Goal: Task Accomplishment & Management: Manage account settings

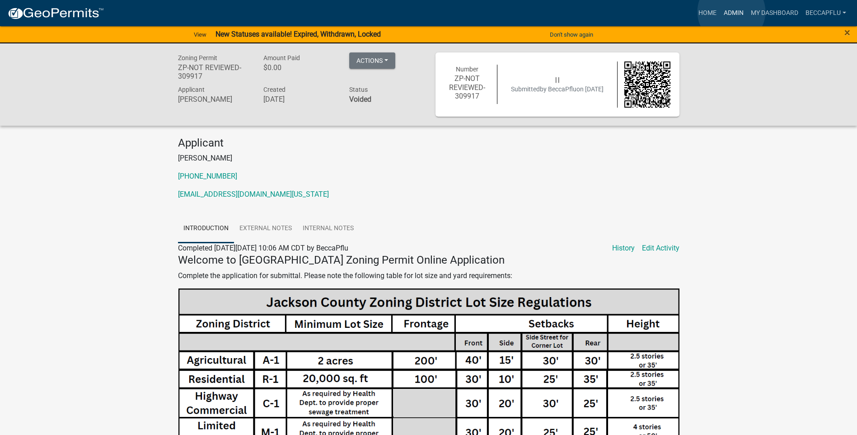
click at [732, 12] on link "Admin" at bounding box center [733, 13] width 27 height 17
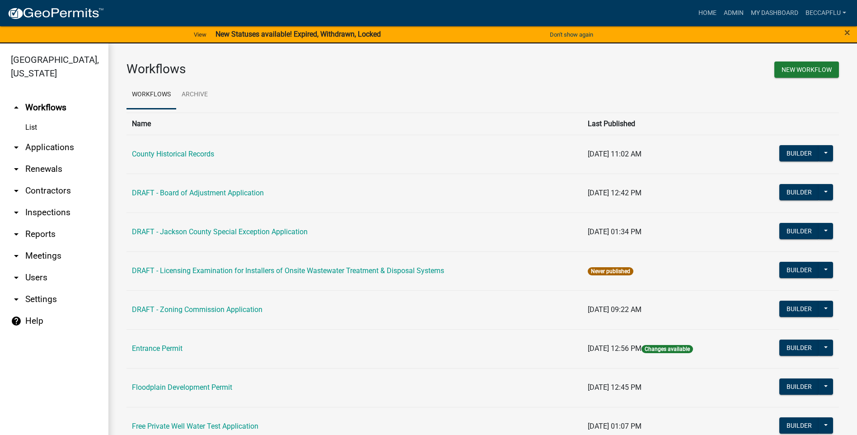
click at [50, 136] on link "arrow_drop_down Applications" at bounding box center [54, 147] width 108 height 22
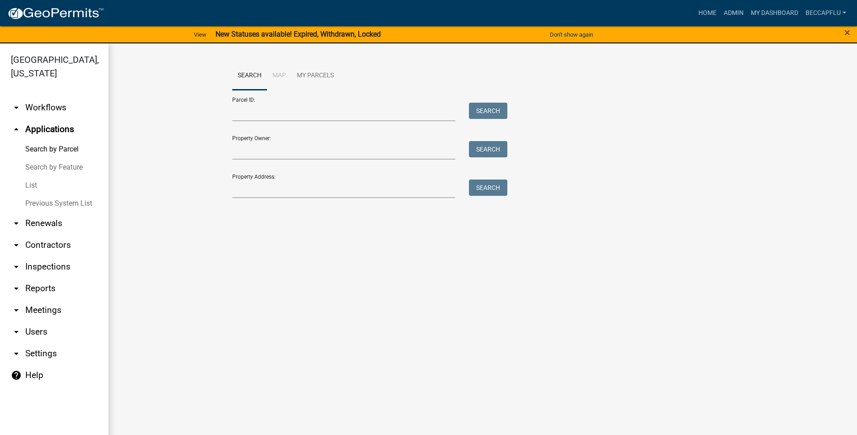
click at [33, 176] on link "List" at bounding box center [54, 185] width 108 height 18
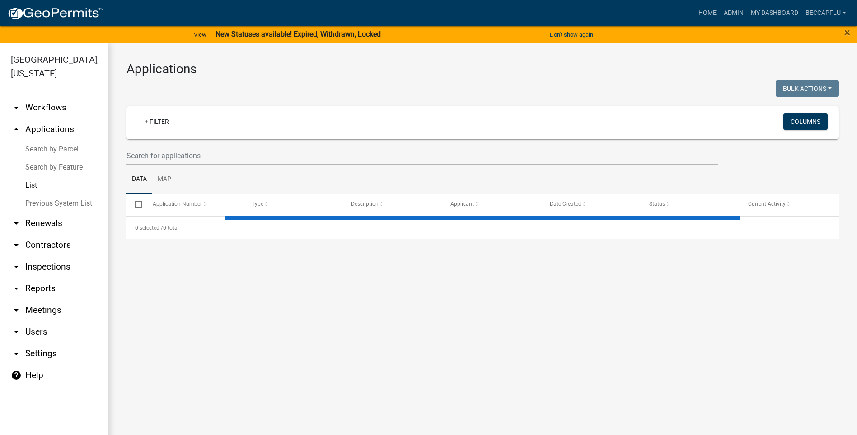
select select "3: 100"
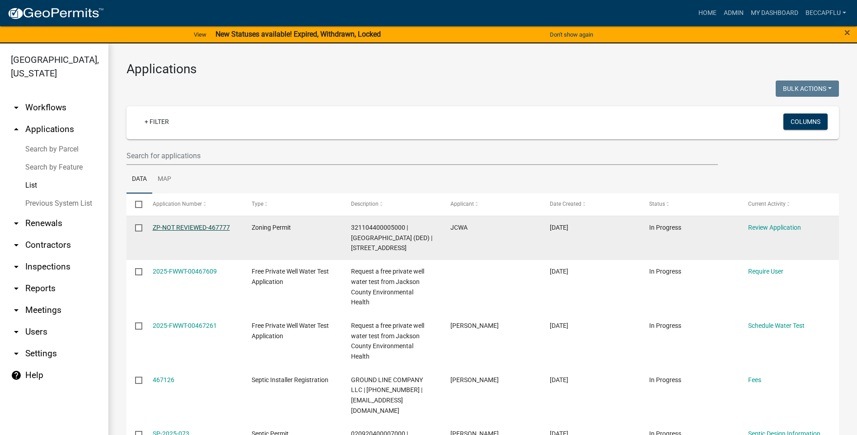
click at [191, 230] on link "ZP-NOT REVIEWED-467777" at bounding box center [191, 227] width 77 height 7
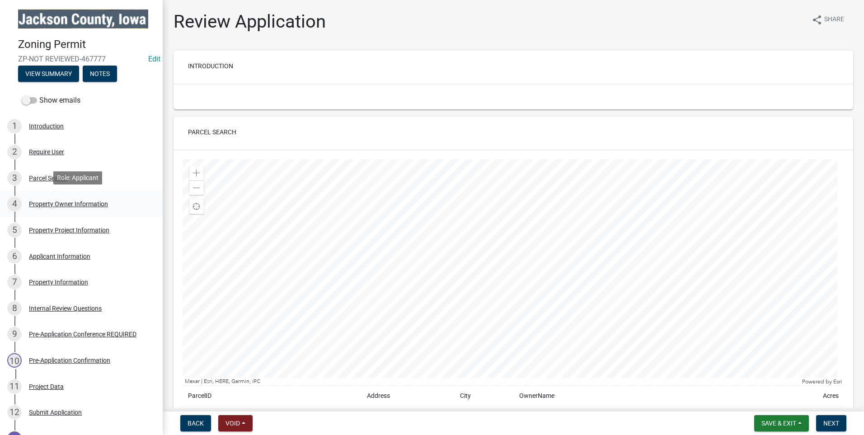
click at [66, 201] on div "Property Owner Information" at bounding box center [68, 204] width 79 height 6
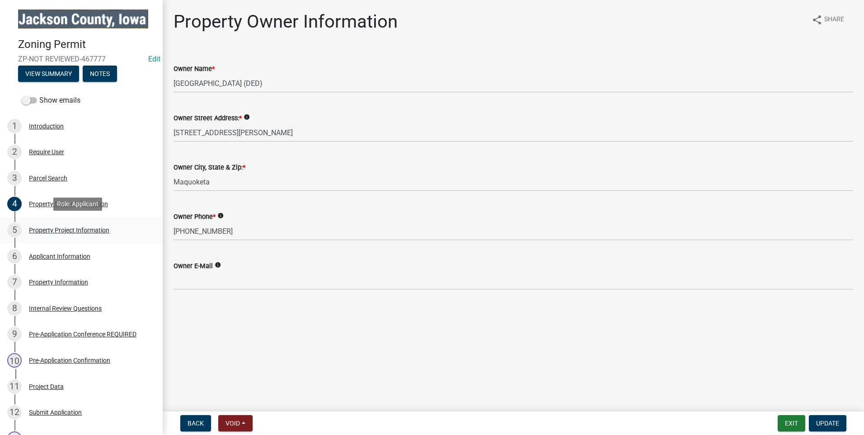
click at [52, 228] on div "Property Project Information" at bounding box center [69, 230] width 80 height 6
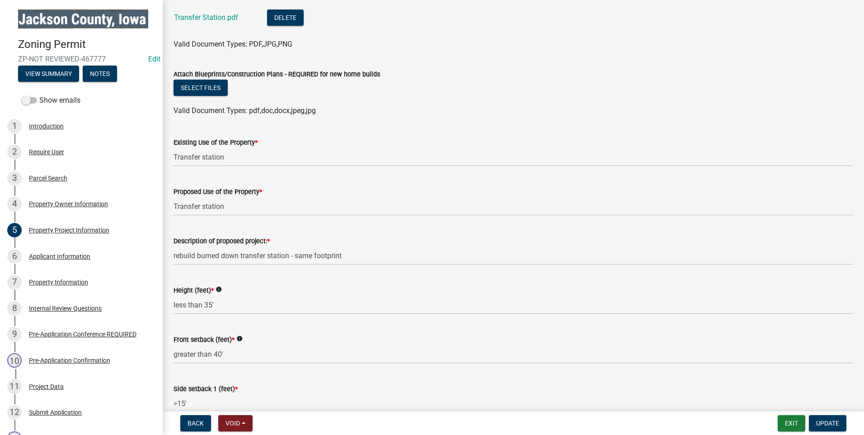
scroll to position [1073, 0]
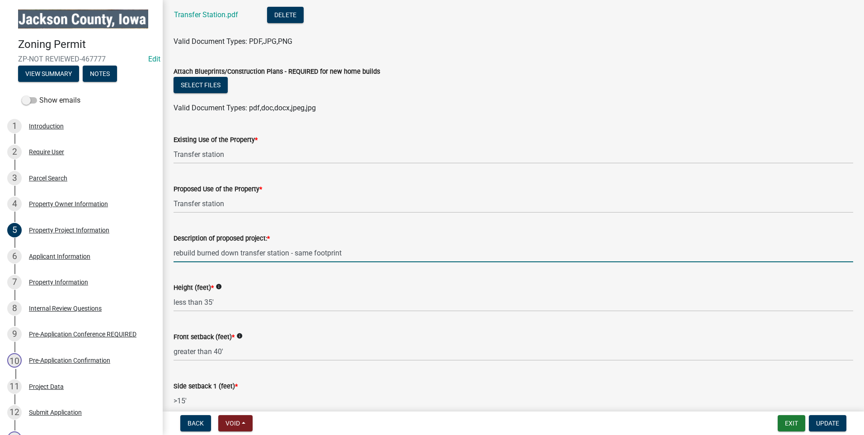
click at [362, 247] on input "rebuild burned down transfer station - same footprint" at bounding box center [514, 253] width 680 height 19
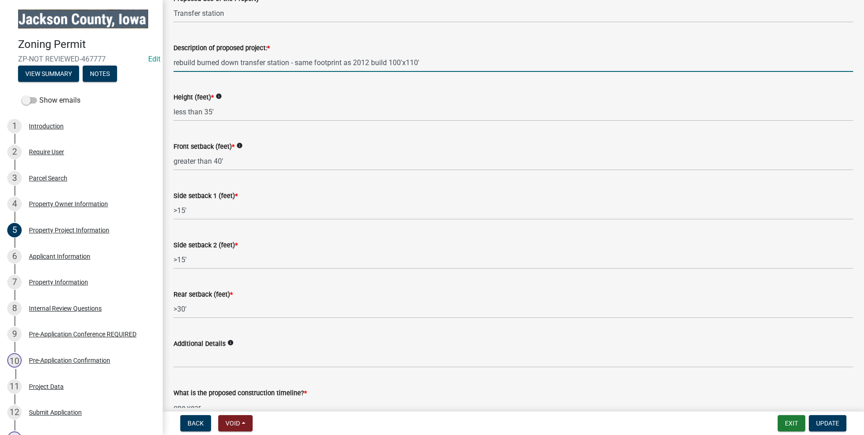
scroll to position [1356, 0]
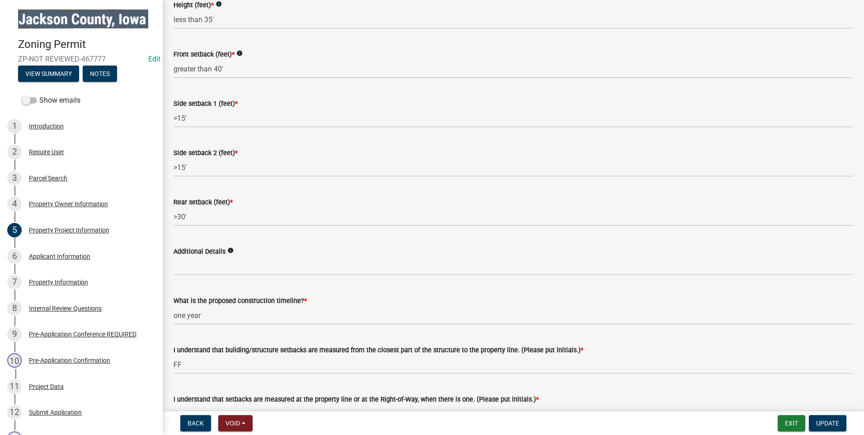
type input "rebuild burned down transfer station - same footprint as 2012 build 100'x110'"
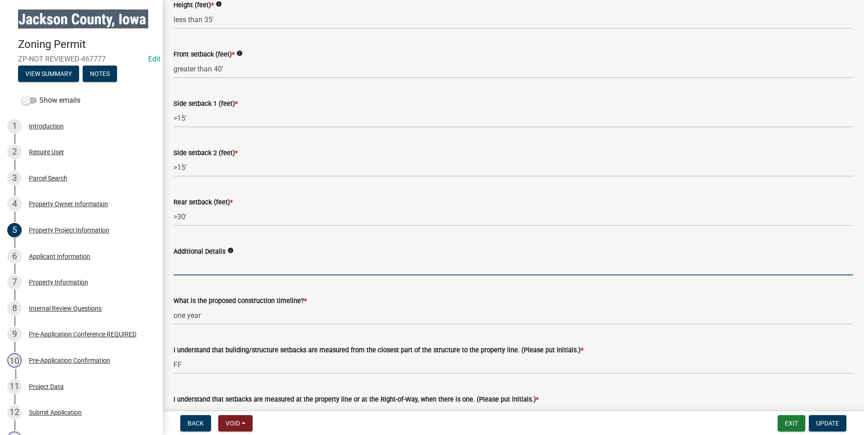
click at [196, 265] on input "Additional Details" at bounding box center [514, 266] width 680 height 19
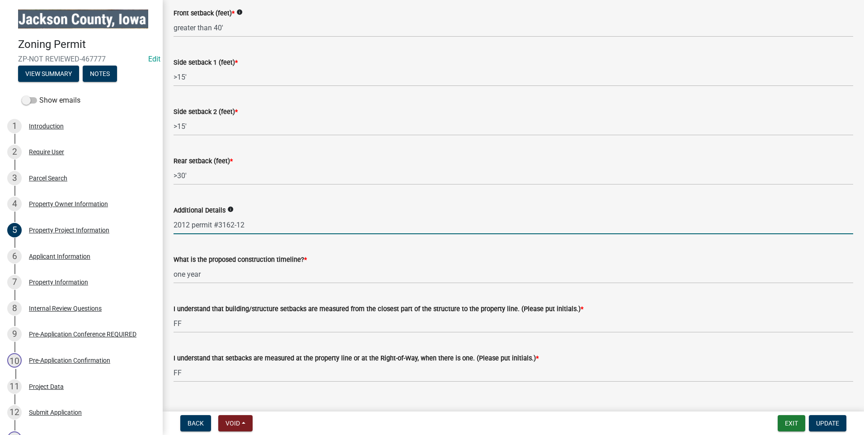
scroll to position [1410, 0]
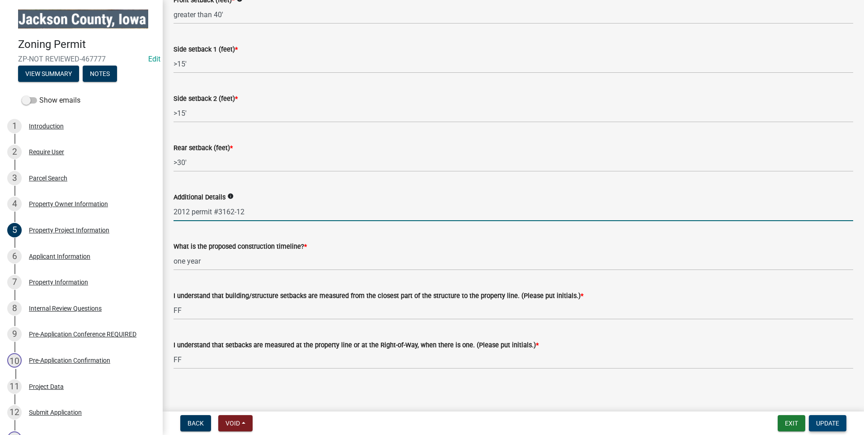
type input "2012 permit #3162-12"
click at [825, 425] on span "Update" at bounding box center [827, 422] width 23 height 7
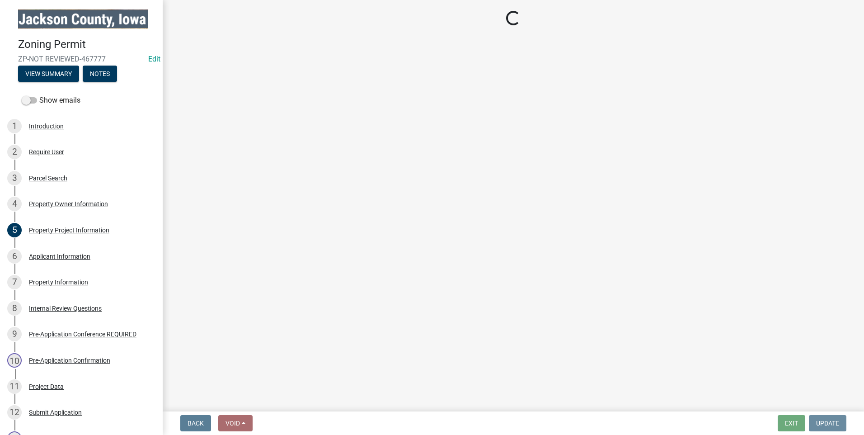
scroll to position [0, 0]
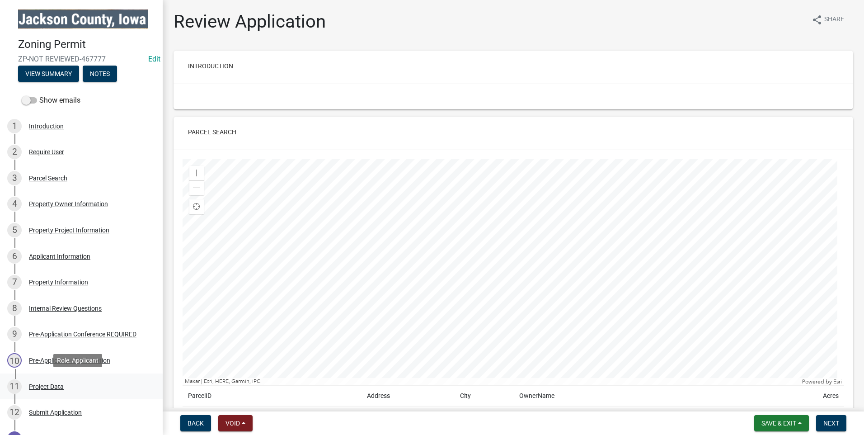
click at [45, 383] on div "Project Data" at bounding box center [46, 386] width 35 height 6
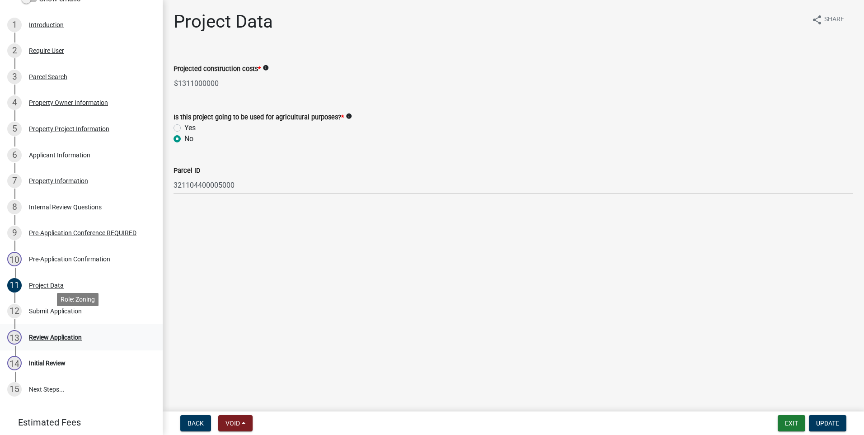
scroll to position [113, 0]
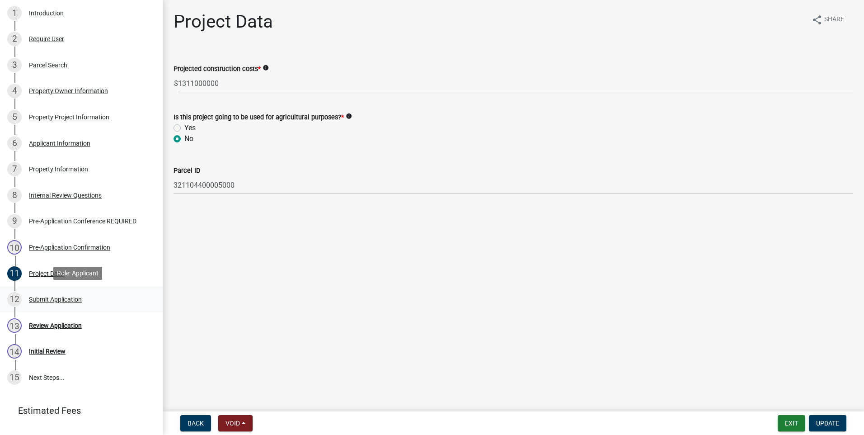
click at [42, 296] on div "Submit Application" at bounding box center [55, 299] width 53 height 6
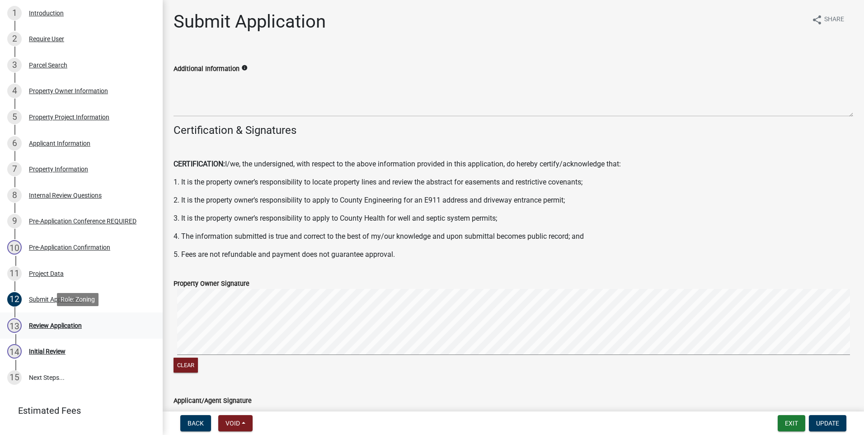
click at [56, 324] on div "Review Application" at bounding box center [55, 325] width 53 height 6
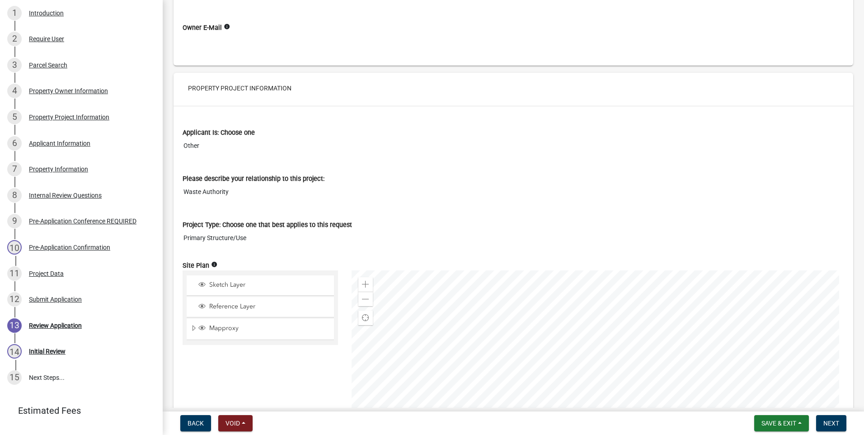
scroll to position [915, 0]
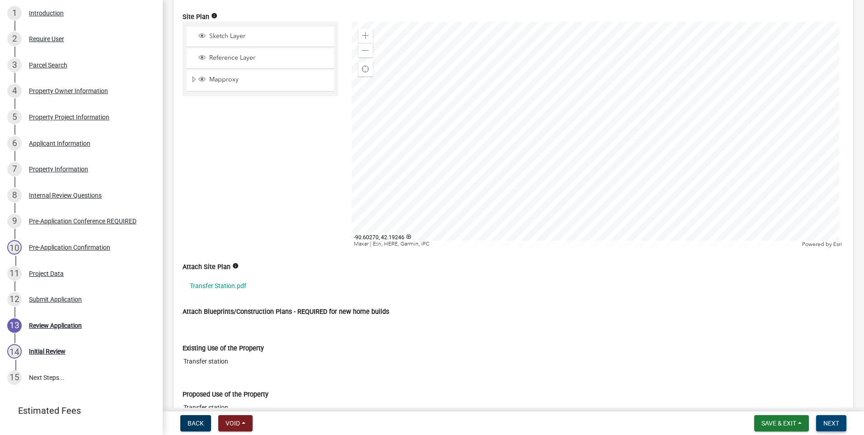
click at [832, 421] on span "Next" at bounding box center [831, 422] width 16 height 7
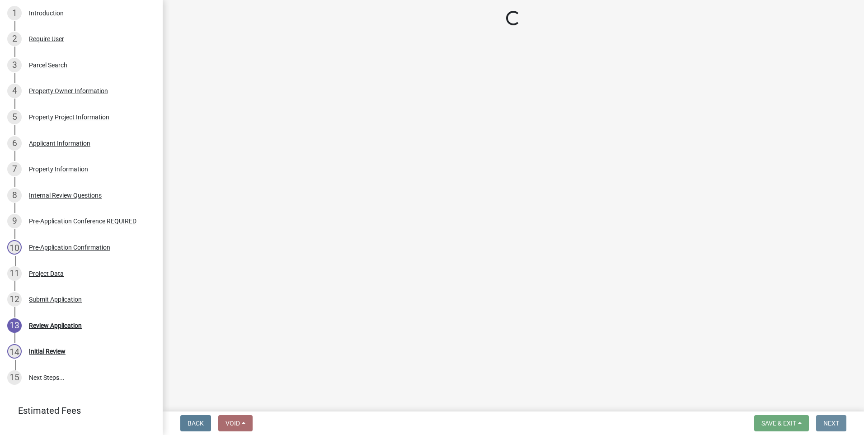
scroll to position [0, 0]
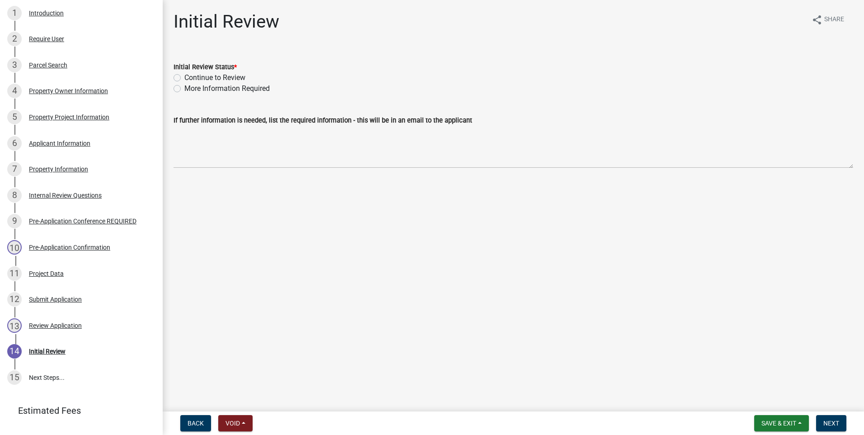
click at [184, 76] on label "Continue to Review" at bounding box center [214, 77] width 61 height 11
click at [184, 76] on input "Continue to Review" at bounding box center [187, 75] width 6 height 6
radio input "true"
click at [832, 424] on span "Next" at bounding box center [831, 422] width 16 height 7
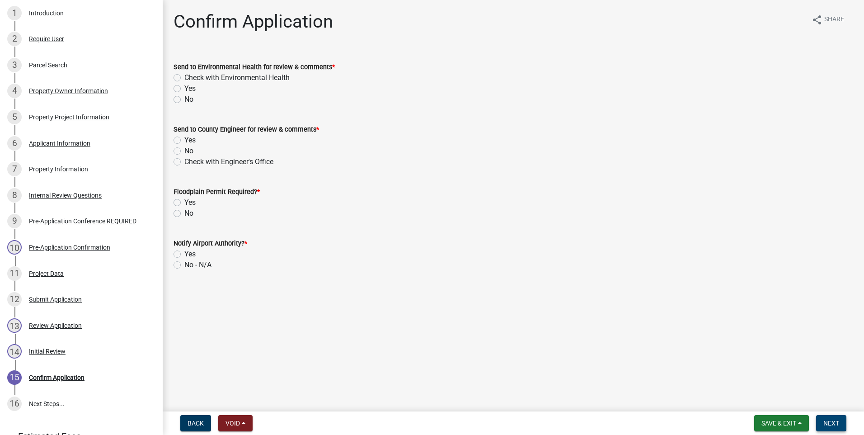
scroll to position [139, 0]
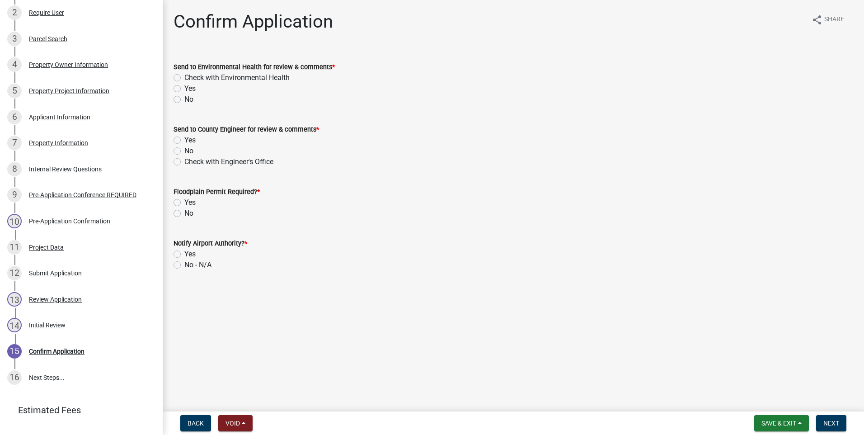
click at [184, 79] on label "Check with Environmental Health" at bounding box center [236, 77] width 105 height 11
click at [184, 78] on input "Check with Environmental Health" at bounding box center [187, 75] width 6 height 6
radio input "true"
click at [184, 162] on label "Check with Engineer's Office" at bounding box center [228, 161] width 89 height 11
click at [184, 162] on input "Check with Engineer's Office" at bounding box center [187, 159] width 6 height 6
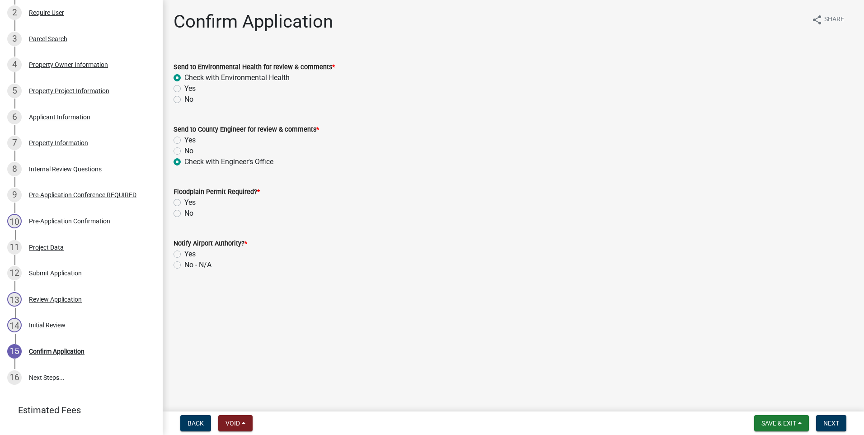
radio input "true"
click at [184, 214] on label "No" at bounding box center [188, 213] width 9 height 11
click at [184, 214] on input "No" at bounding box center [187, 211] width 6 height 6
radio input "true"
click at [184, 266] on label "No - N/A" at bounding box center [197, 264] width 27 height 11
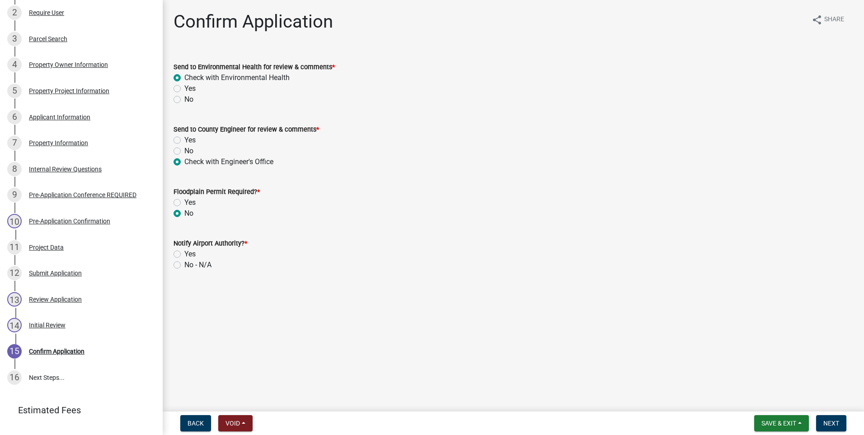
click at [184, 265] on input "No - N/A" at bounding box center [187, 262] width 6 height 6
radio input "true"
click at [833, 424] on span "Next" at bounding box center [831, 422] width 16 height 7
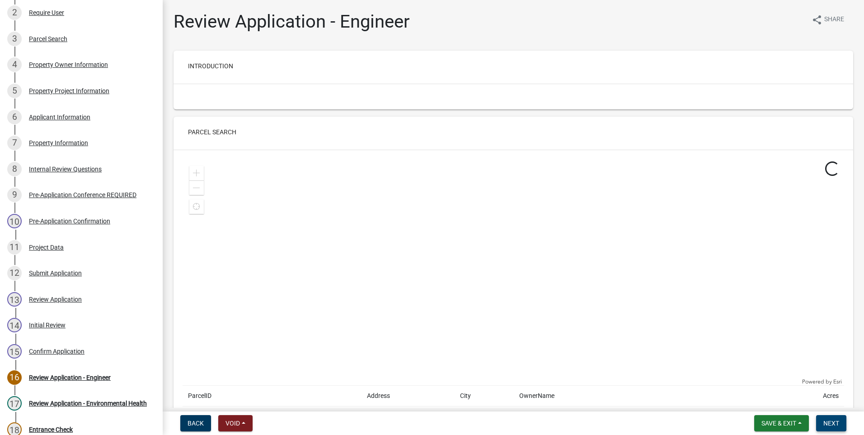
scroll to position [295, 0]
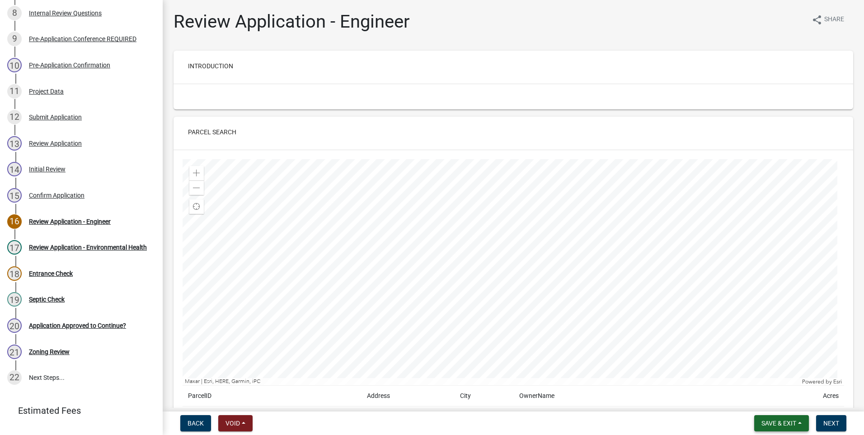
click at [785, 424] on span "Save & Exit" at bounding box center [778, 422] width 35 height 7
click at [774, 400] on button "Save & Exit" at bounding box center [773, 400] width 72 height 22
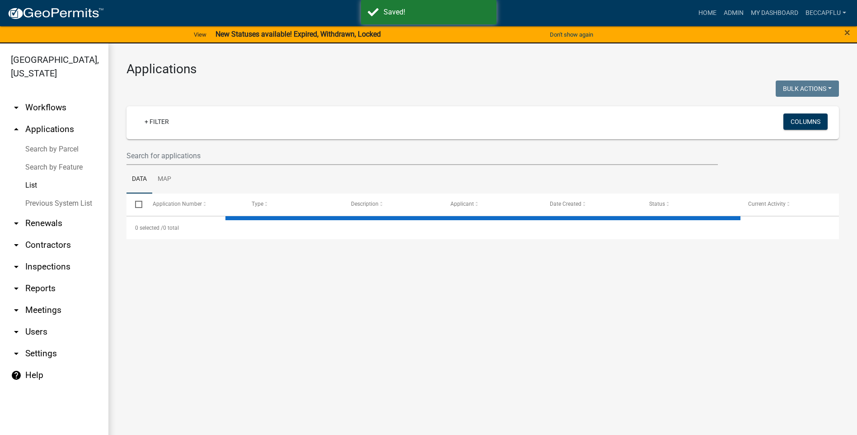
select select "3: 100"
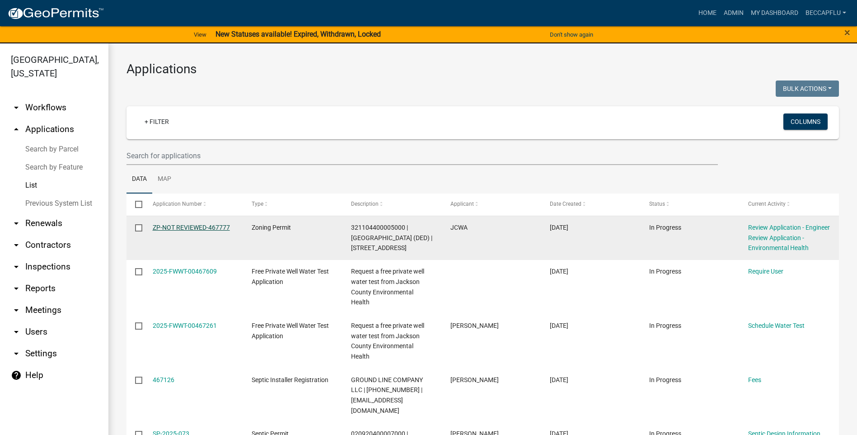
click at [188, 227] on link "ZP-NOT REVIEWED-467777" at bounding box center [191, 227] width 77 height 7
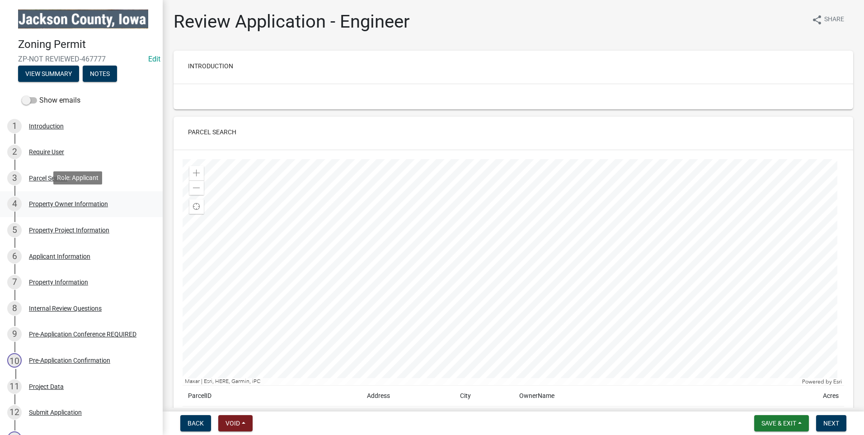
click at [69, 201] on div "Property Owner Information" at bounding box center [68, 204] width 79 height 6
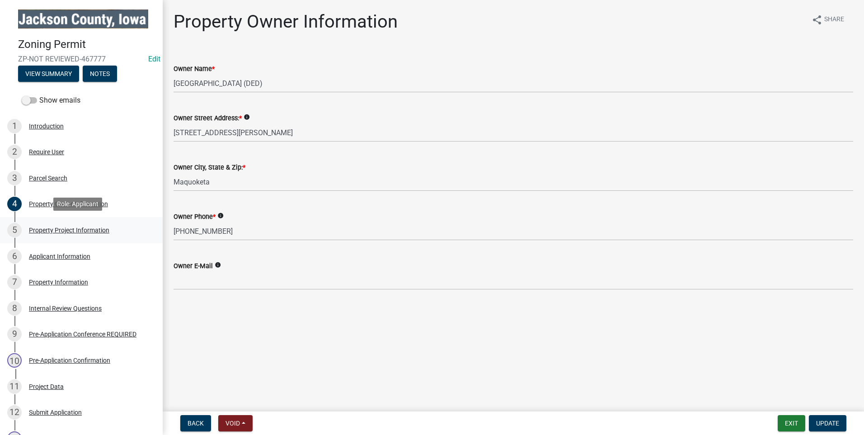
click at [80, 227] on div "Property Project Information" at bounding box center [69, 230] width 80 height 6
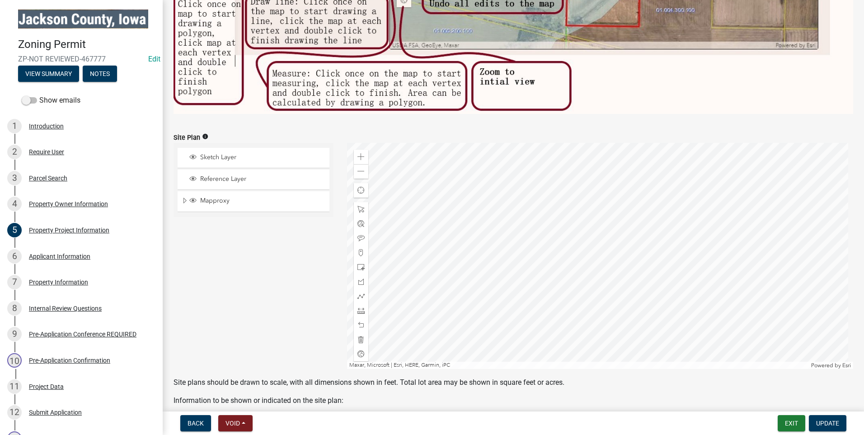
scroll to position [542, 0]
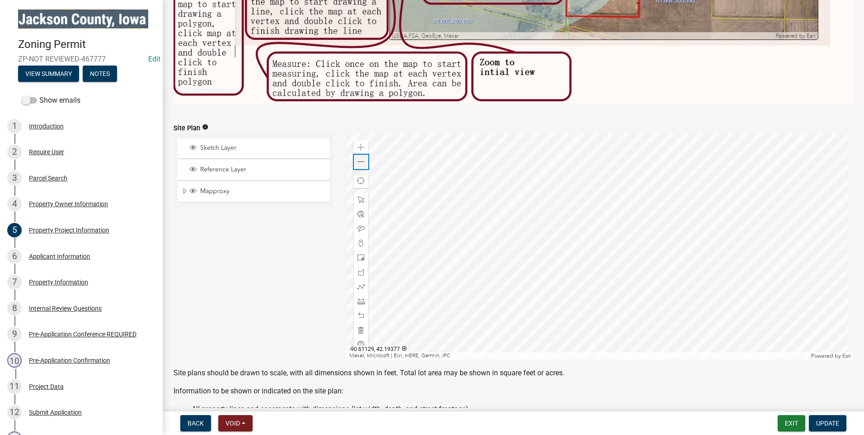
click at [361, 158] on span at bounding box center [360, 161] width 7 height 7
click at [362, 254] on span at bounding box center [360, 257] width 7 height 7
click at [717, 252] on div at bounding box center [600, 246] width 507 height 226
click at [359, 221] on div at bounding box center [361, 228] width 14 height 14
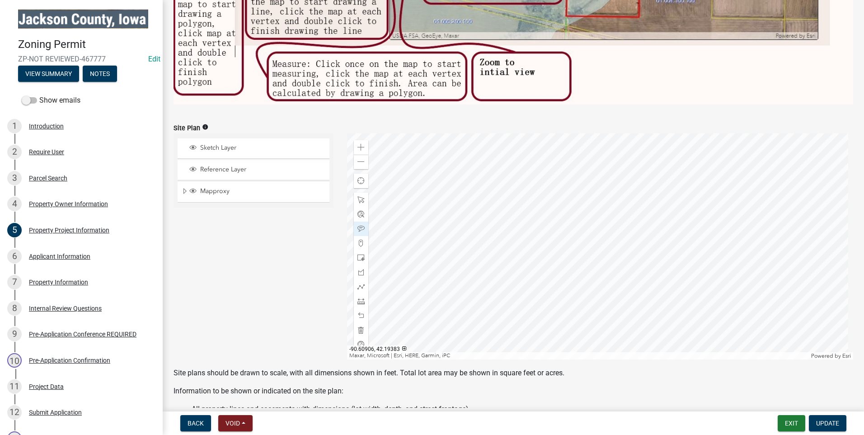
click at [736, 221] on div at bounding box center [600, 246] width 507 height 226
click at [734, 229] on div at bounding box center [600, 246] width 507 height 226
click at [735, 230] on div at bounding box center [600, 246] width 507 height 226
click at [546, 159] on div at bounding box center [600, 246] width 507 height 226
click at [362, 326] on span at bounding box center [360, 329] width 7 height 7
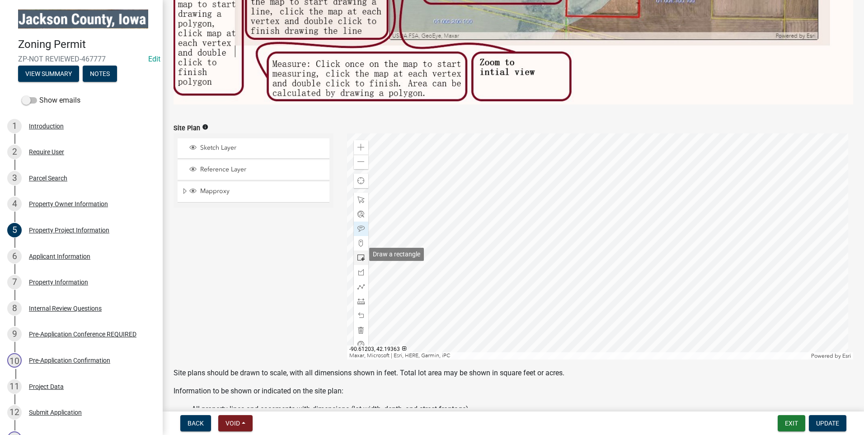
click at [359, 255] on span at bounding box center [360, 257] width 7 height 7
click at [600, 267] on div at bounding box center [600, 246] width 507 height 226
click at [357, 225] on span at bounding box center [360, 228] width 7 height 7
click at [633, 249] on div at bounding box center [600, 246] width 507 height 226
click at [632, 250] on div at bounding box center [600, 246] width 507 height 226
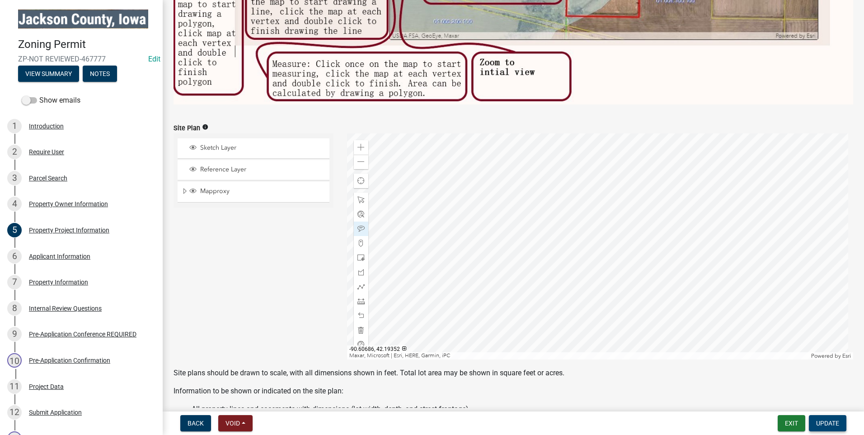
click at [826, 423] on span "Update" at bounding box center [827, 422] width 23 height 7
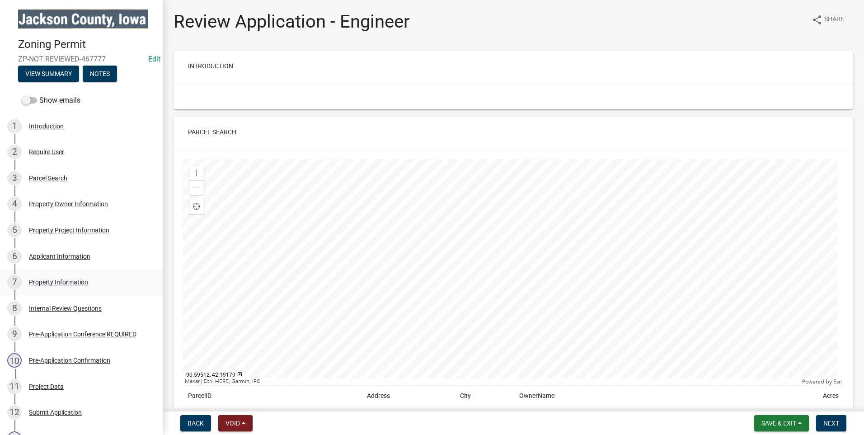
click at [56, 279] on div "Property Information" at bounding box center [58, 282] width 59 height 6
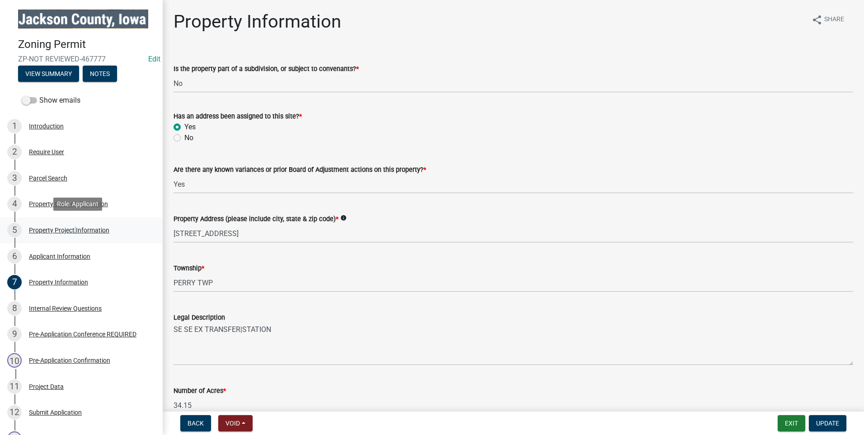
click at [74, 227] on div "Property Project Information" at bounding box center [69, 230] width 80 height 6
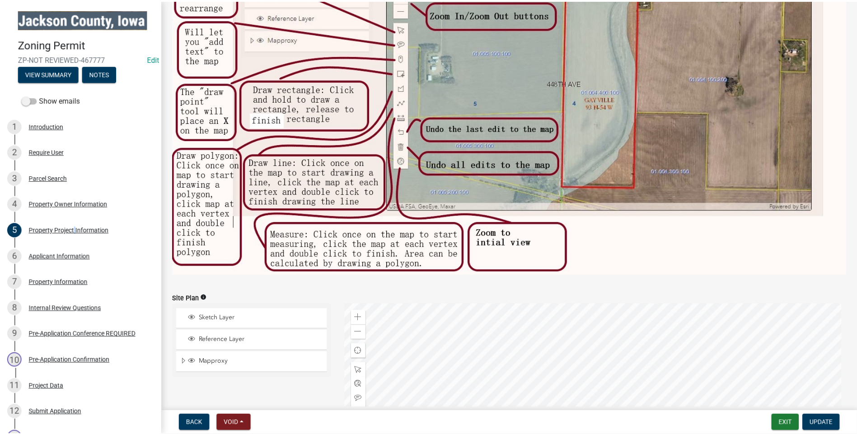
scroll to position [475, 0]
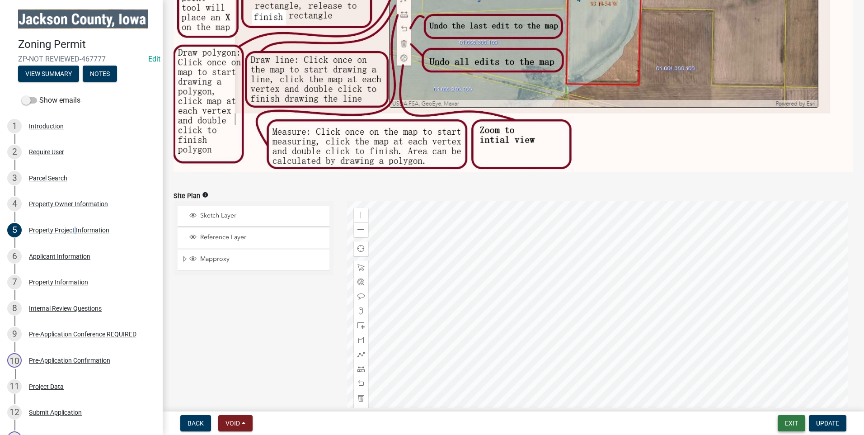
click at [801, 423] on button "Exit" at bounding box center [792, 423] width 28 height 16
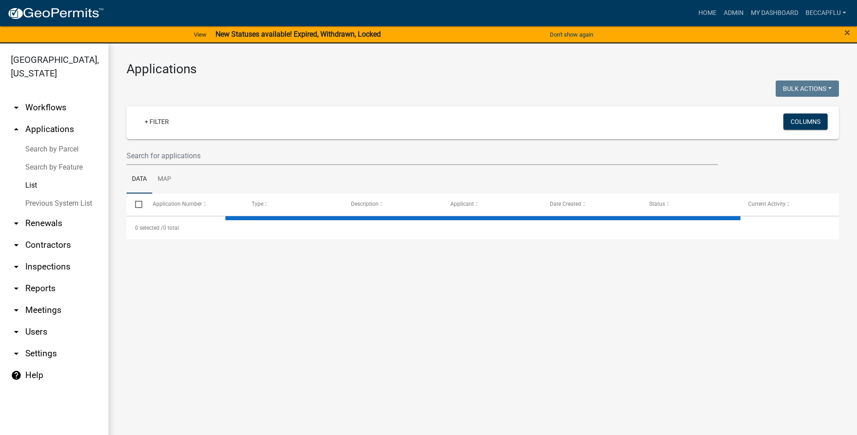
select select "3: 100"
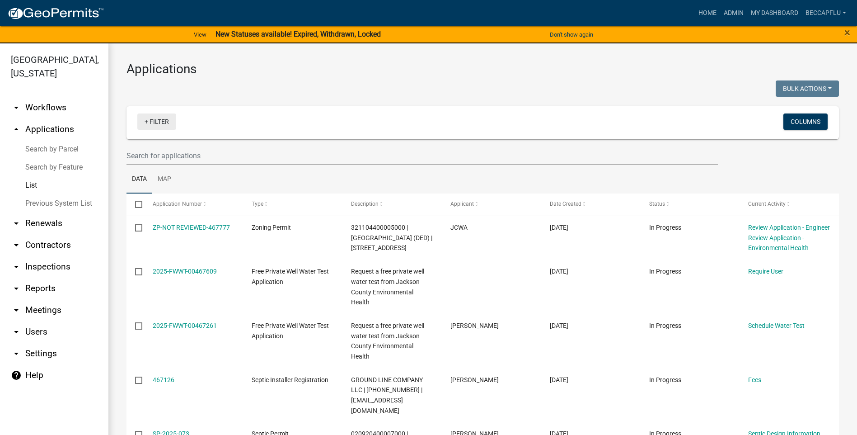
click at [155, 119] on link "+ Filter" at bounding box center [156, 121] width 39 height 16
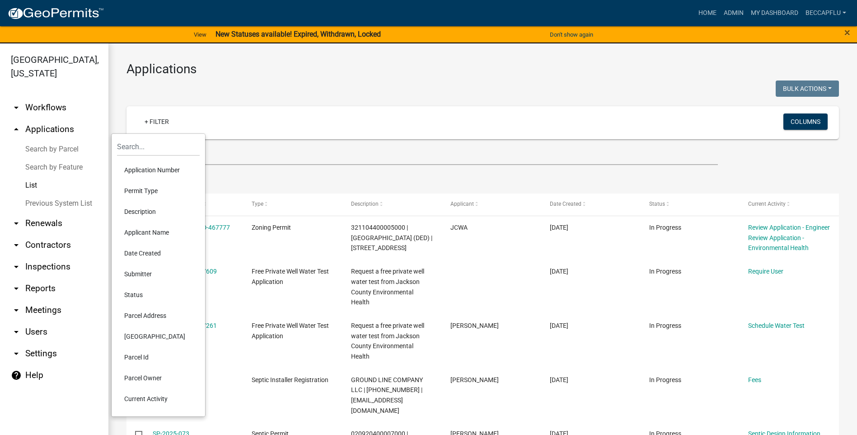
click at [142, 189] on li "Permit Type" at bounding box center [158, 190] width 83 height 21
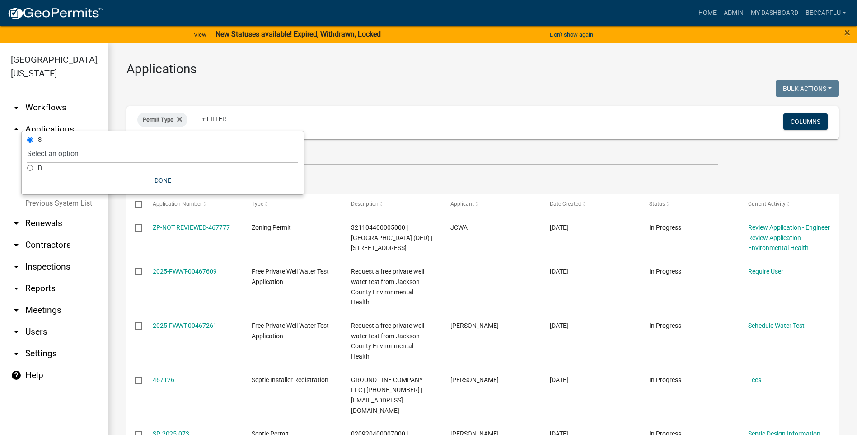
click at [86, 153] on select "Select an option County Historical Records DRAFT - Board of Adjustment Applicat…" at bounding box center [162, 153] width 271 height 19
select select "94af8675-8182-4df1-896b-73d3f368e8d1"
click at [49, 144] on select "Select an option County Historical Records DRAFT - Board of Adjustment Applicat…" at bounding box center [162, 153] width 271 height 19
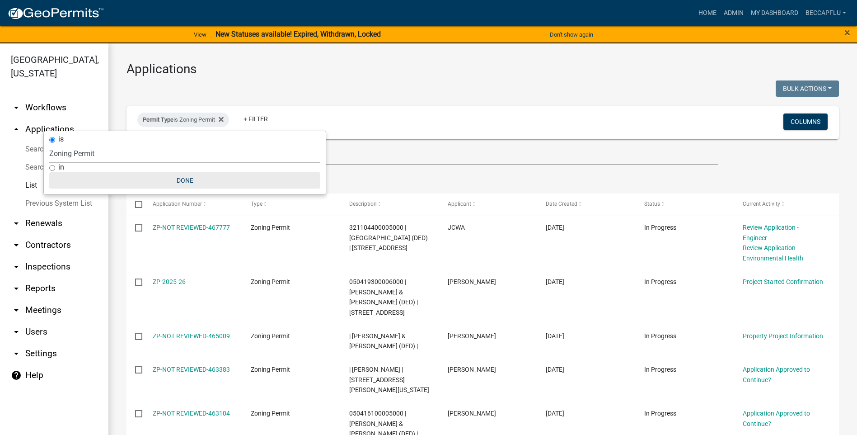
click at [193, 179] on button "Done" at bounding box center [184, 180] width 271 height 16
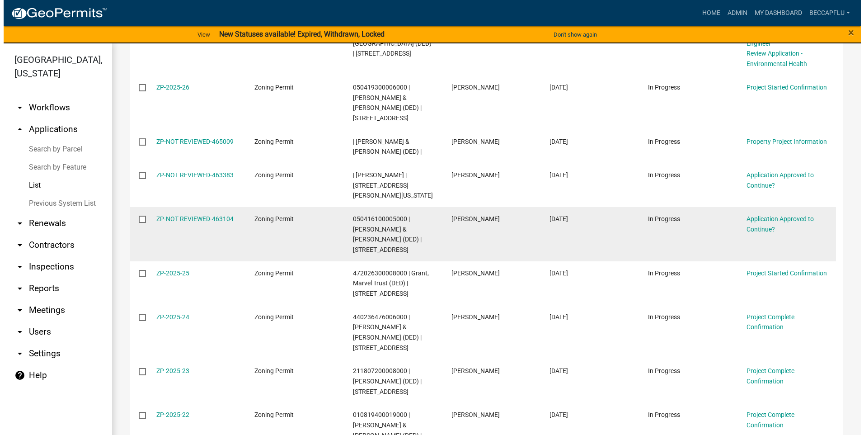
scroll to position [147, 0]
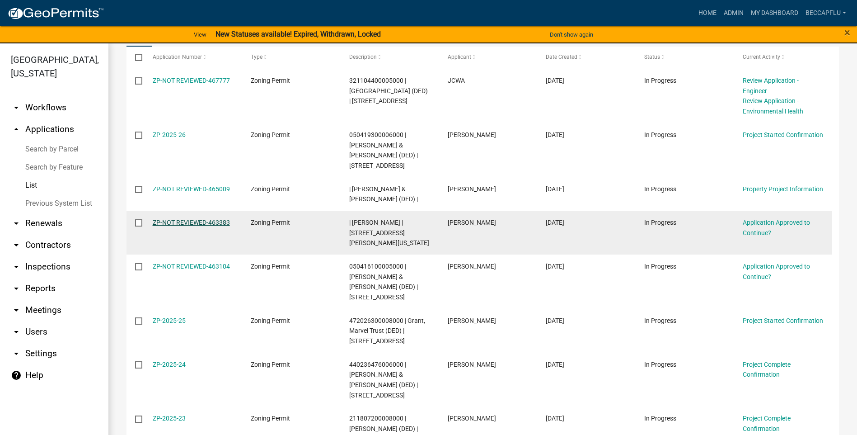
click at [200, 223] on link "ZP-NOT REVIEWED-463383" at bounding box center [191, 222] width 77 height 7
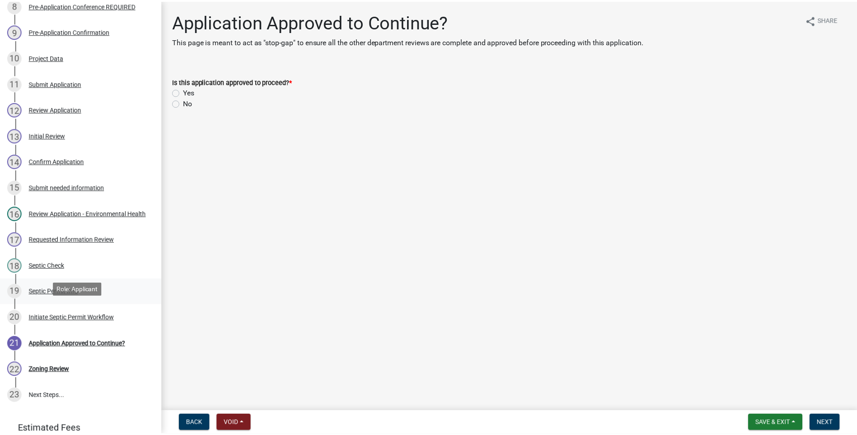
scroll to position [305, 0]
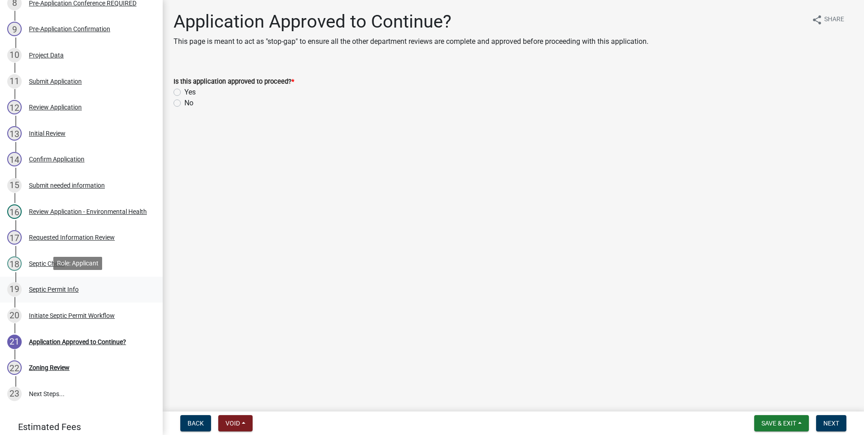
click at [48, 287] on div "Septic Permit Info" at bounding box center [54, 289] width 50 height 6
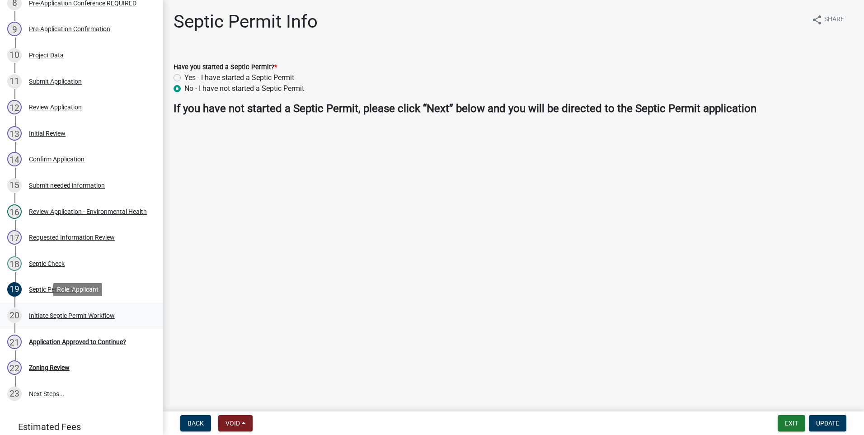
click at [77, 312] on div "Initiate Septic Permit Workflow" at bounding box center [72, 315] width 86 height 6
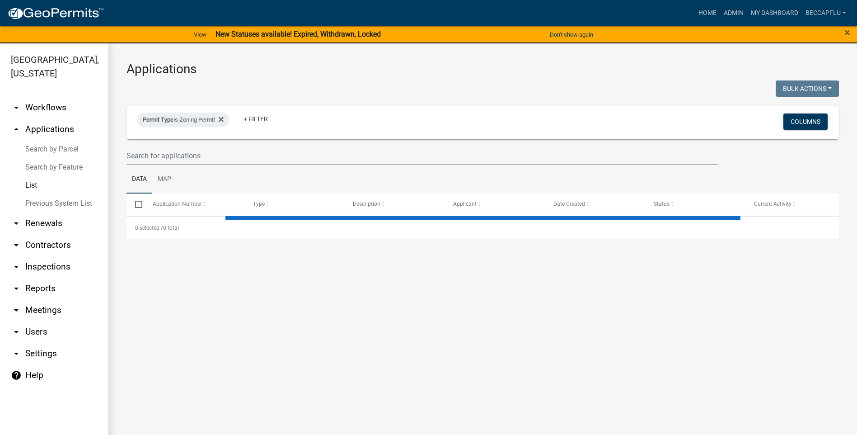
select select "3: 100"
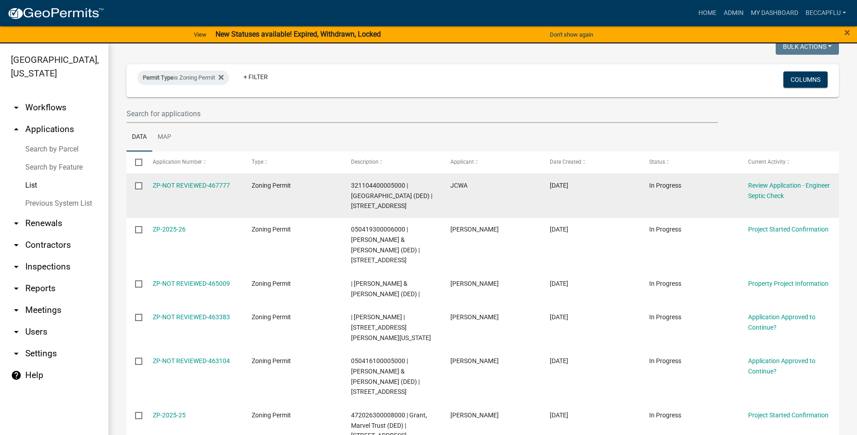
scroll to position [68, 0]
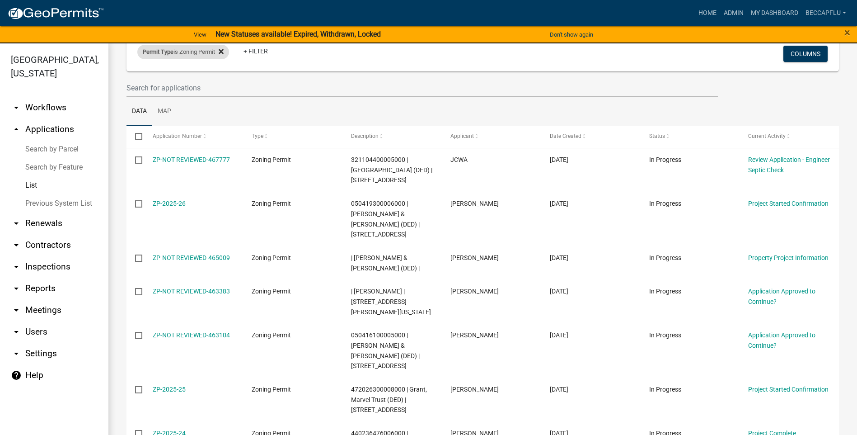
click at [224, 52] on icon at bounding box center [221, 51] width 5 height 5
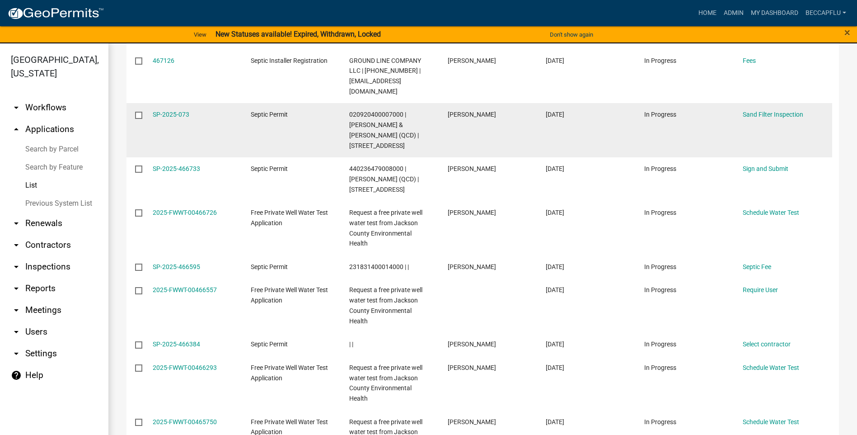
scroll to position [330, 0]
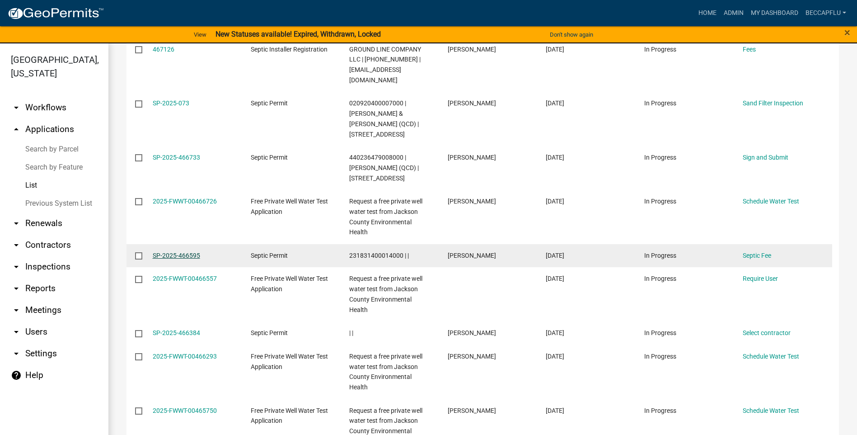
click at [189, 252] on link "SP-2025-466595" at bounding box center [176, 255] width 47 height 7
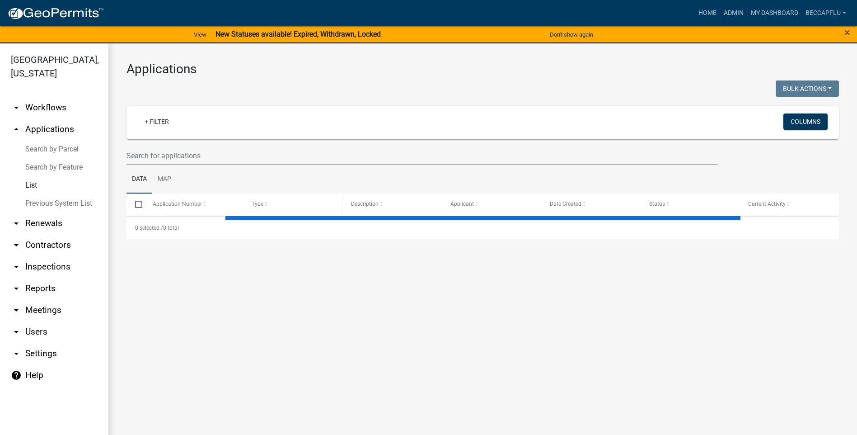
select select "3: 100"
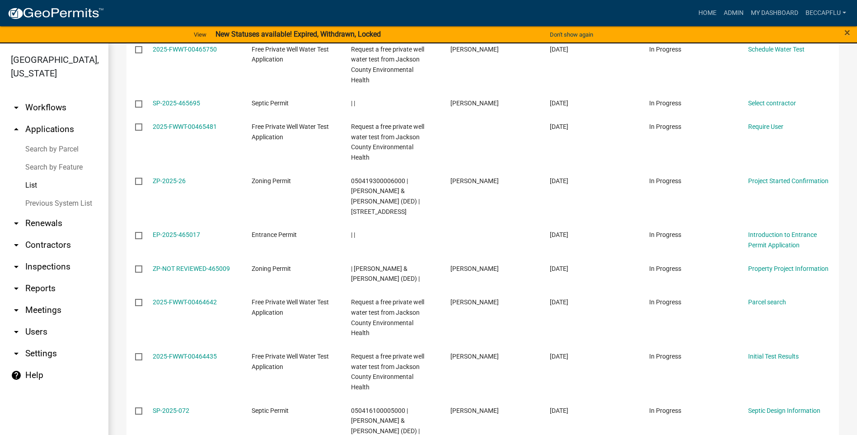
scroll to position [700, 0]
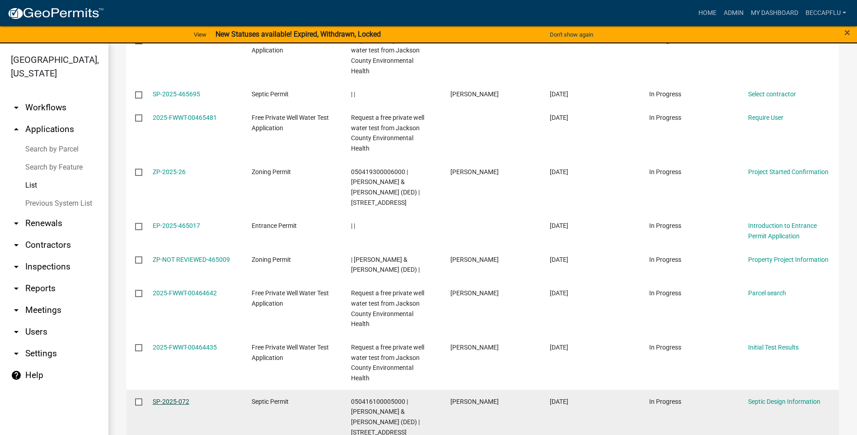
click at [176, 398] on link "SP-2025-072" at bounding box center [171, 401] width 37 height 7
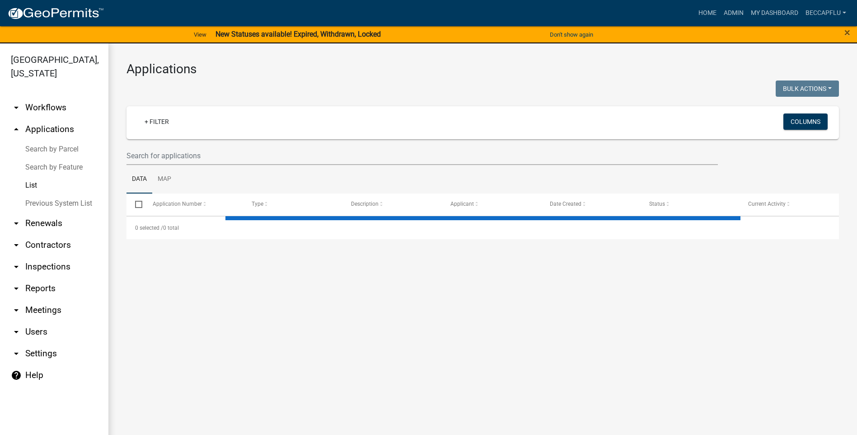
select select "3: 100"
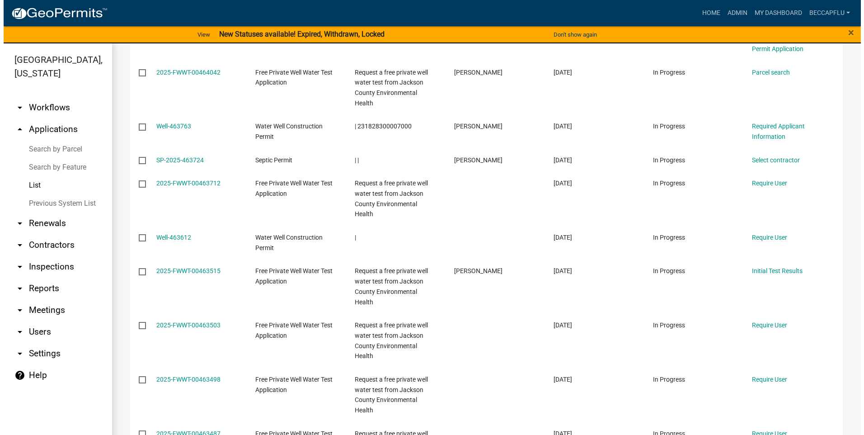
scroll to position [1130, 0]
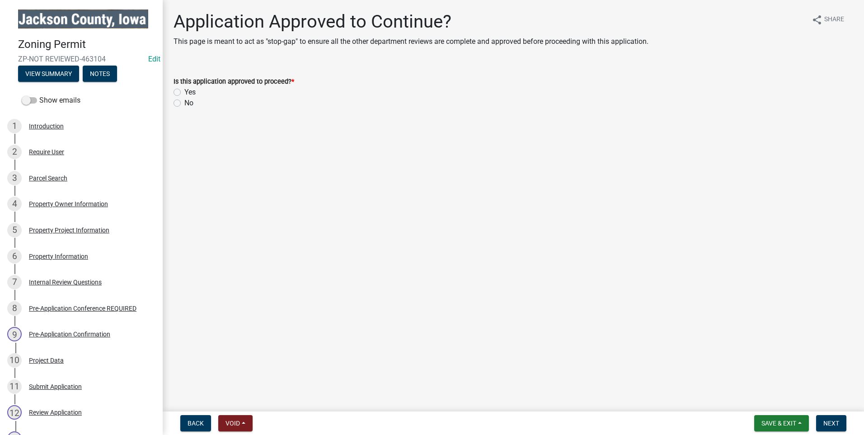
click at [184, 91] on label "Yes" at bounding box center [189, 92] width 11 height 11
click at [184, 91] on input "Yes" at bounding box center [187, 90] width 6 height 6
radio input "true"
click at [833, 418] on button "Next" at bounding box center [831, 423] width 30 height 16
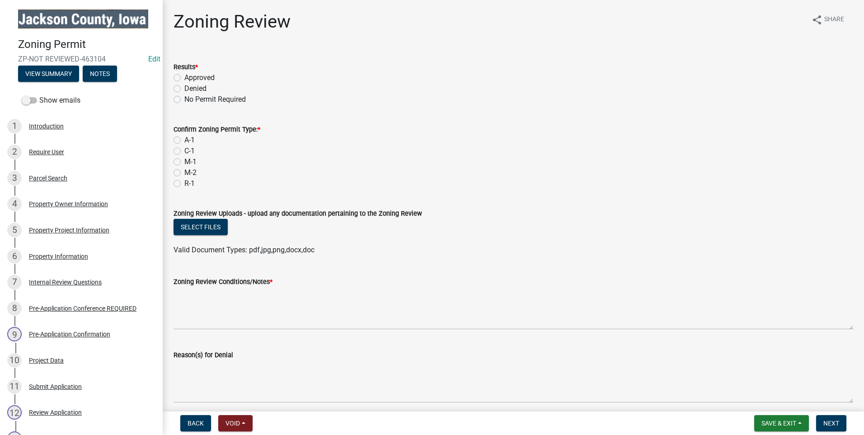
click at [184, 78] on label "Approved" at bounding box center [199, 77] width 30 height 11
click at [184, 78] on input "Approved" at bounding box center [187, 75] width 6 height 6
radio input "true"
click at [184, 141] on label "A-1" at bounding box center [189, 140] width 10 height 11
click at [184, 141] on input "A-1" at bounding box center [187, 138] width 6 height 6
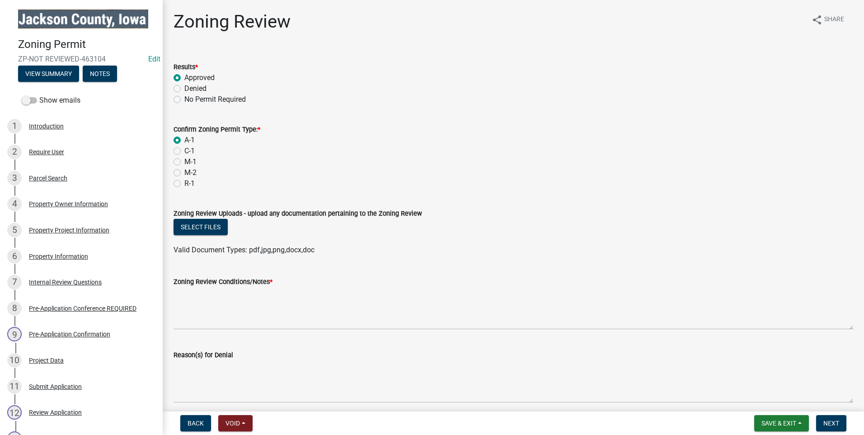
radio input "true"
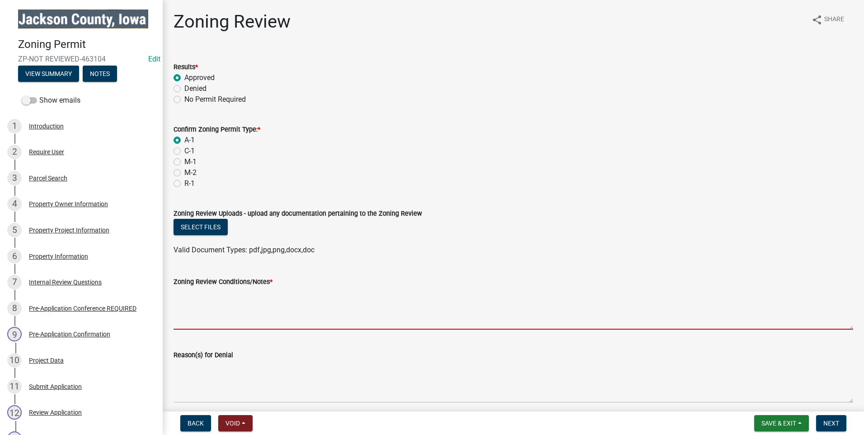
click at [206, 319] on textarea "Zoning Review Conditions/Notes *" at bounding box center [514, 308] width 680 height 42
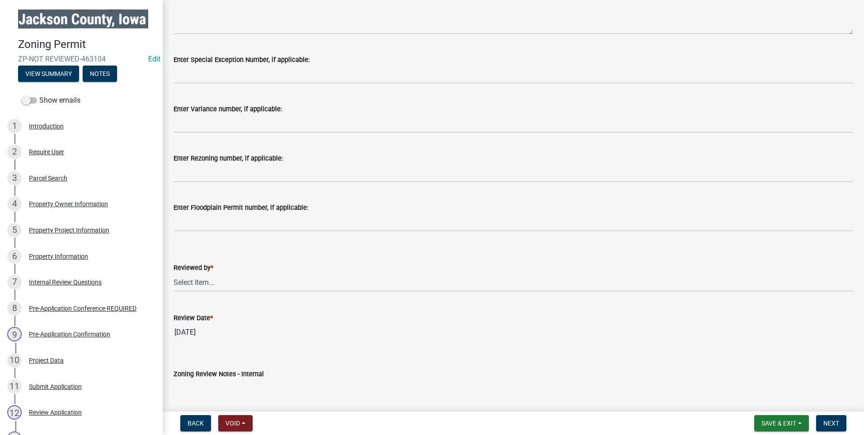
scroll to position [384, 0]
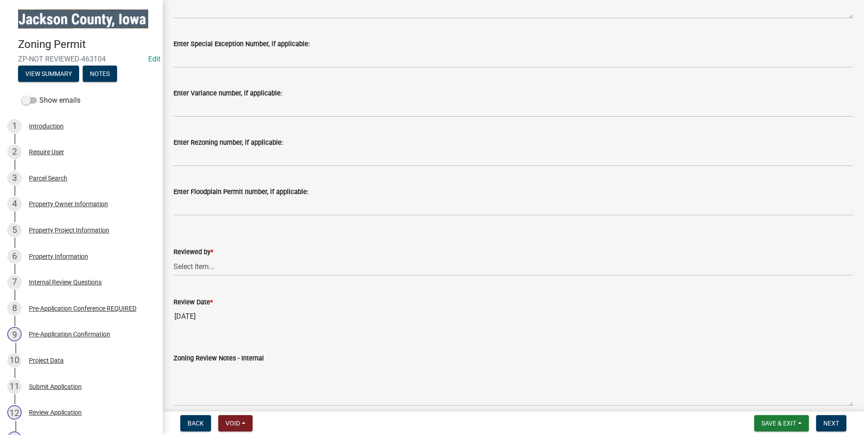
type textarea "none"
click at [193, 269] on select "Select Item... [PERSON_NAME] [PERSON_NAME]" at bounding box center [514, 266] width 680 height 19
click at [174, 257] on select "Select Item... [PERSON_NAME] [PERSON_NAME]" at bounding box center [514, 266] width 680 height 19
select select "77566a22-3166-4b37-8908-87d733ae0ca1"
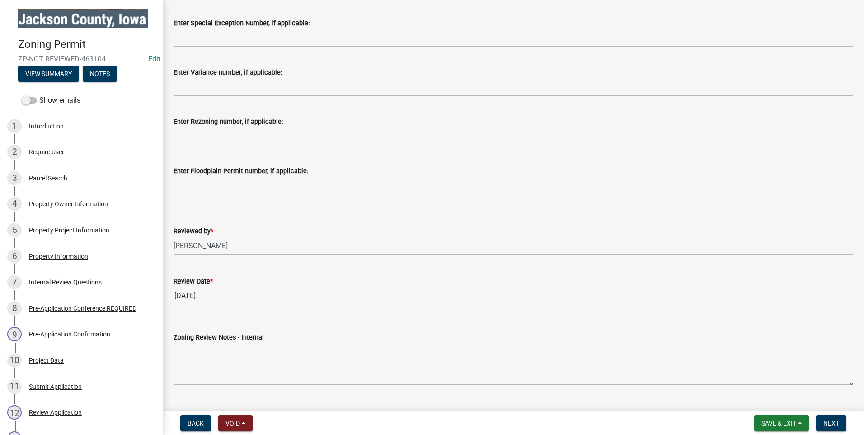
scroll to position [425, 0]
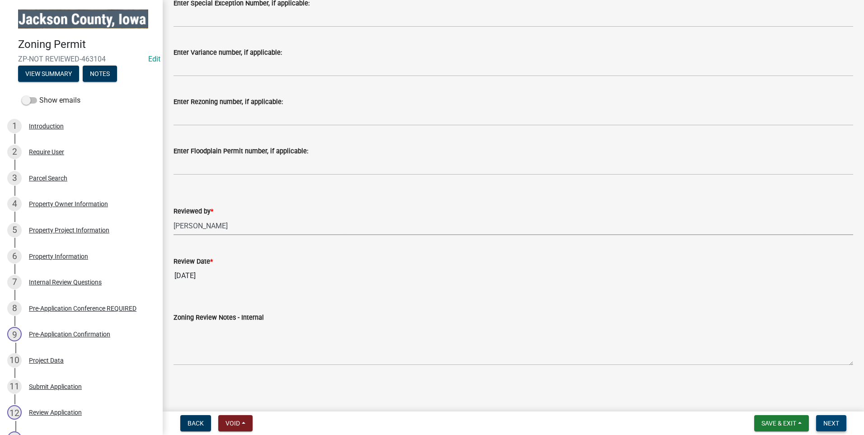
click at [829, 422] on span "Next" at bounding box center [831, 422] width 16 height 7
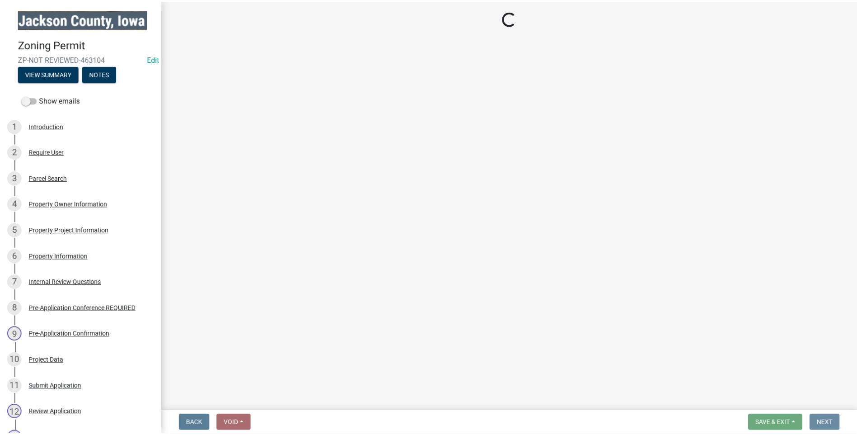
scroll to position [0, 0]
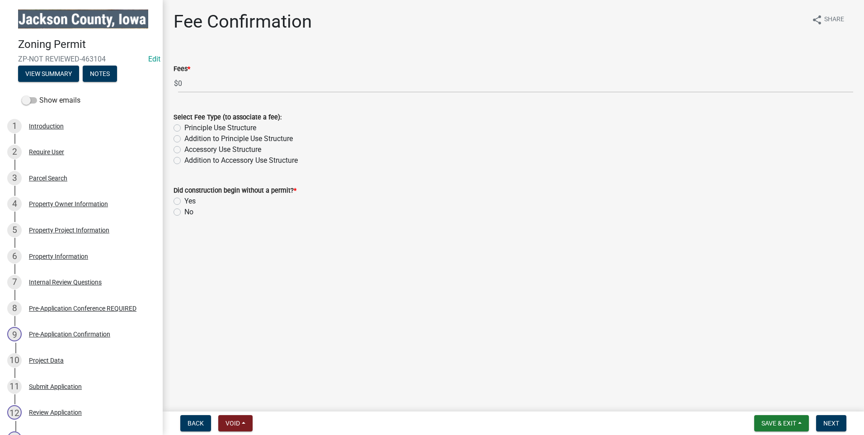
click at [184, 150] on label "Accessory Use Structure" at bounding box center [222, 149] width 77 height 11
click at [184, 150] on input "Accessory Use Structure" at bounding box center [187, 147] width 6 height 6
radio input "true"
click at [184, 211] on label "No" at bounding box center [188, 212] width 9 height 11
click at [184, 211] on input "No" at bounding box center [187, 210] width 6 height 6
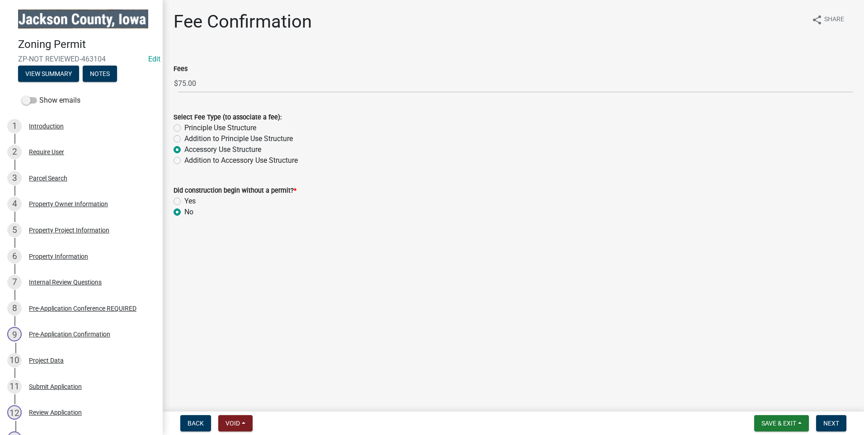
radio input "true"
click at [831, 423] on span "Next" at bounding box center [831, 422] width 16 height 7
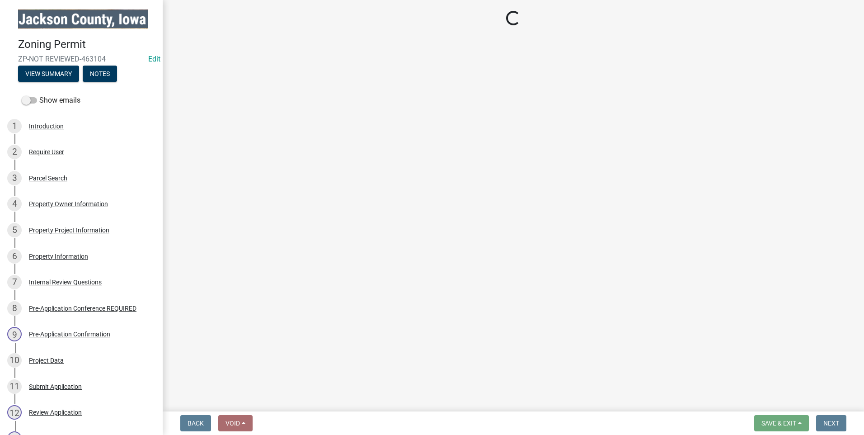
select select "3: 3"
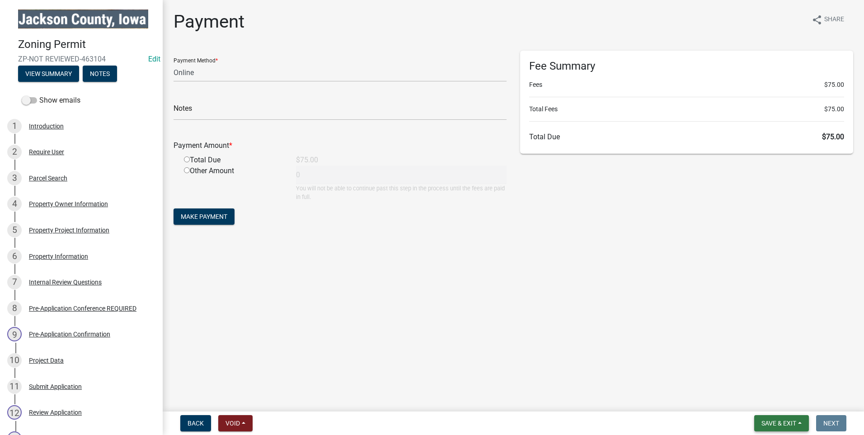
click at [784, 421] on span "Save & Exit" at bounding box center [778, 422] width 35 height 7
click at [775, 401] on button "Save & Exit" at bounding box center [773, 400] width 72 height 22
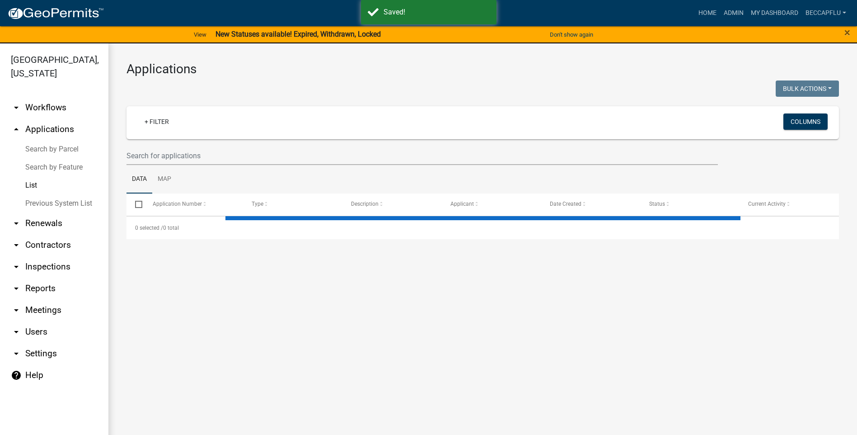
select select "3: 100"
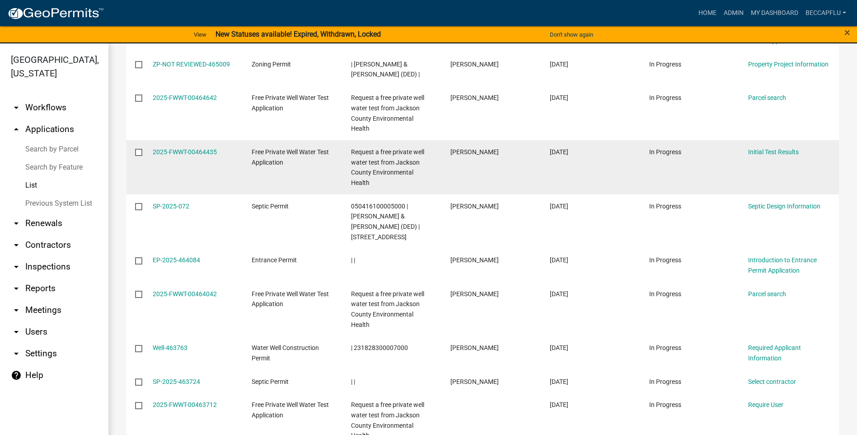
scroll to position [915, 0]
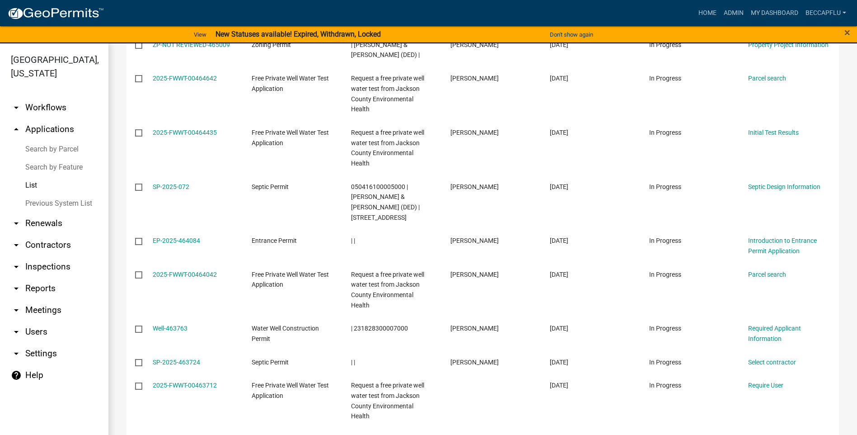
click at [37, 97] on link "arrow_drop_down Workflows" at bounding box center [54, 108] width 108 height 22
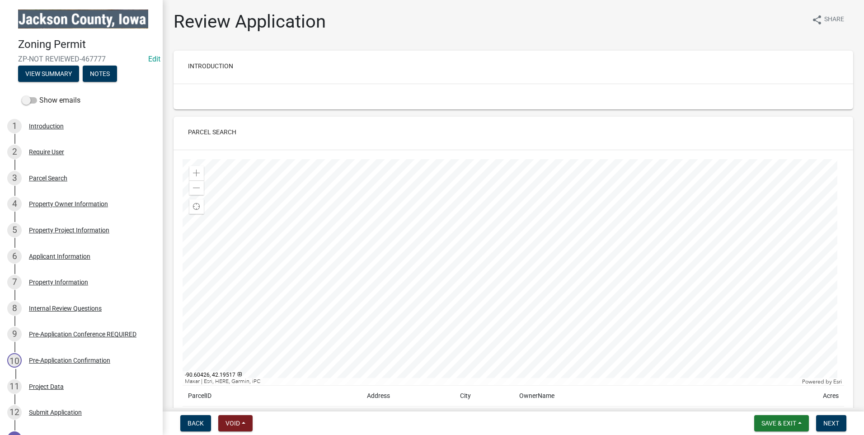
scroll to position [678, 0]
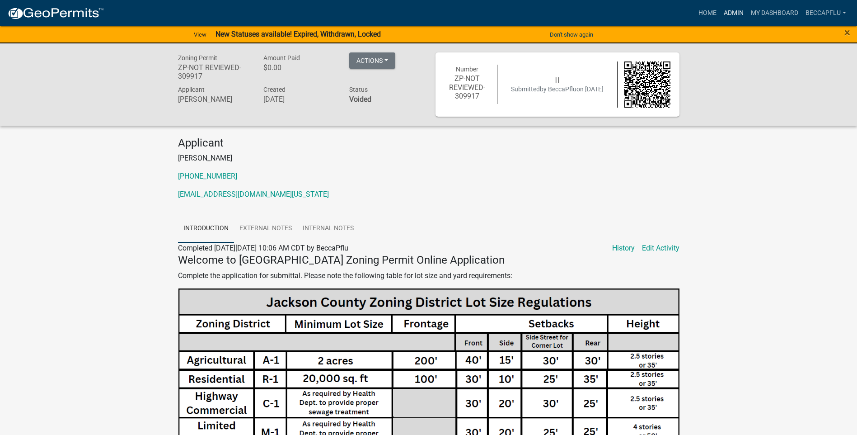
click at [739, 9] on link "Admin" at bounding box center [733, 13] width 27 height 17
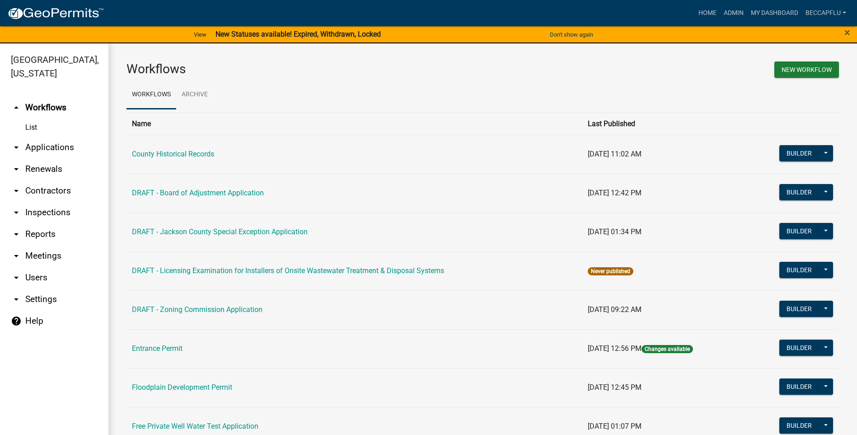
click at [46, 136] on link "arrow_drop_down Applications" at bounding box center [54, 147] width 108 height 22
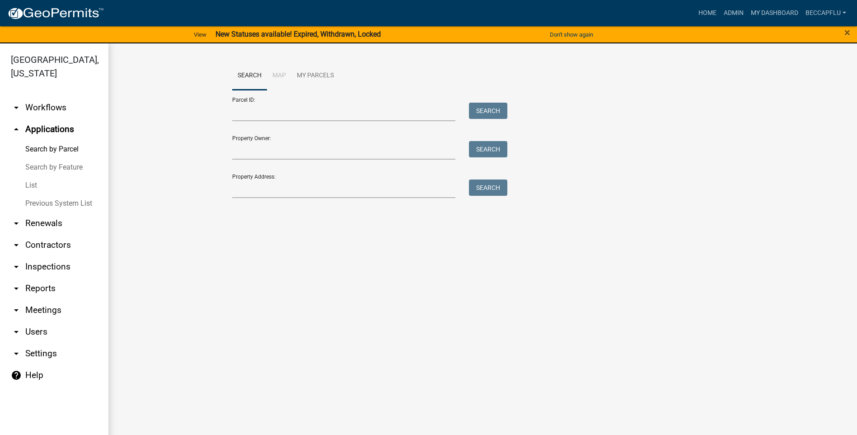
click at [31, 176] on link "List" at bounding box center [54, 185] width 108 height 18
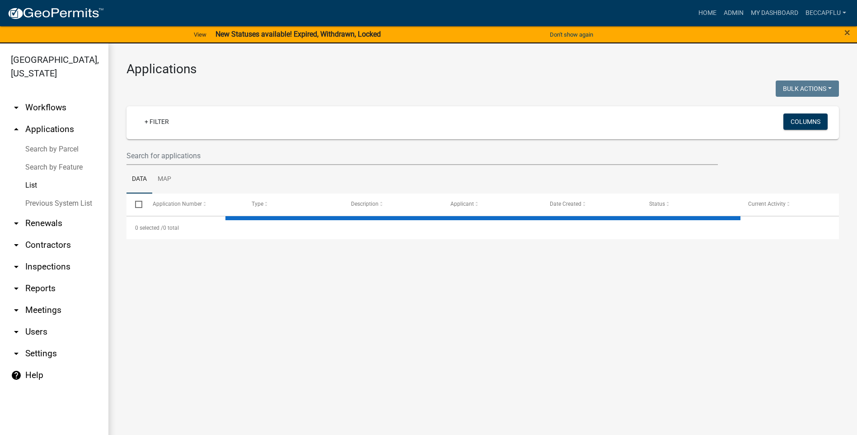
select select "3: 100"
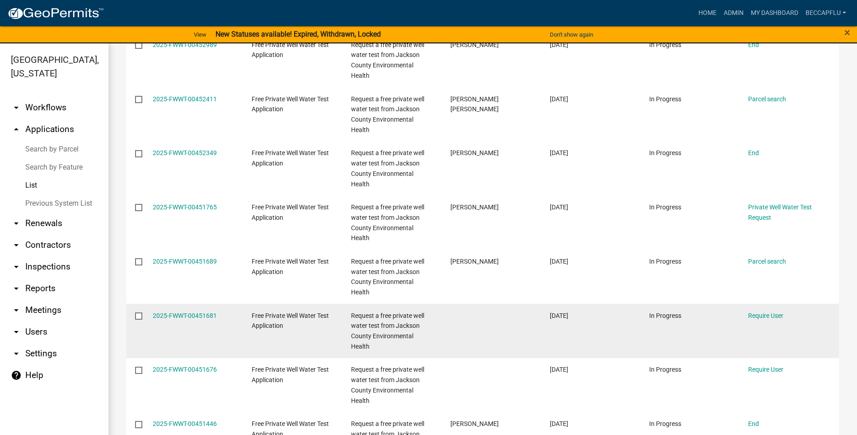
scroll to position [4063, 0]
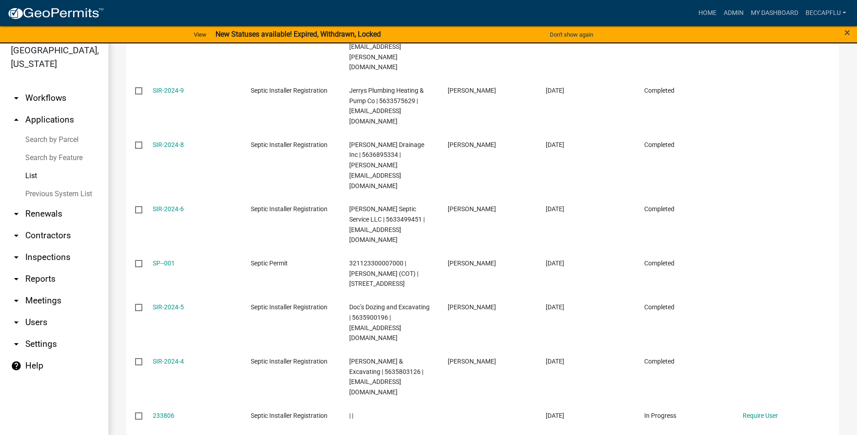
scroll to position [11, 0]
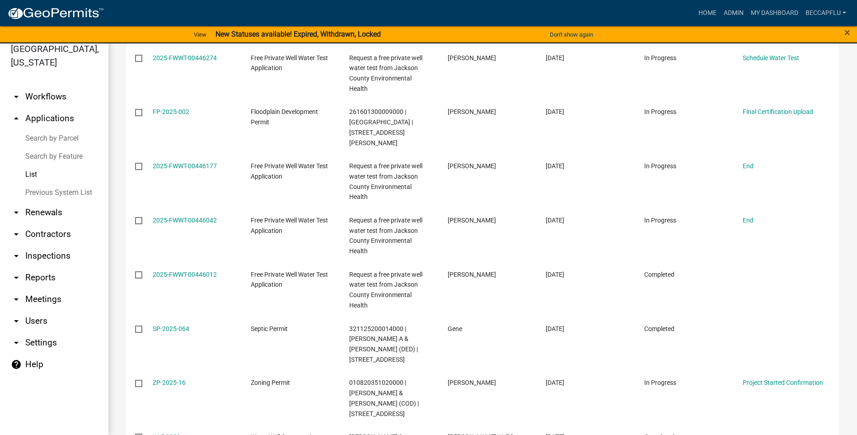
scroll to position [739, 0]
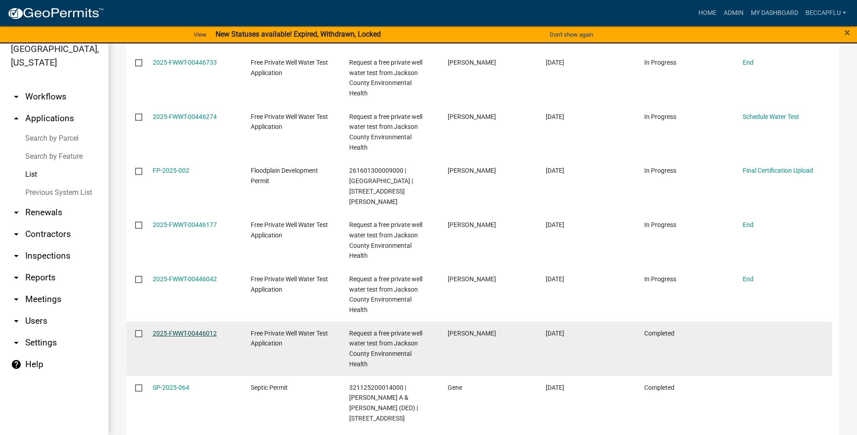
click at [189, 329] on link "2025-FWWT-00446012" at bounding box center [185, 332] width 64 height 7
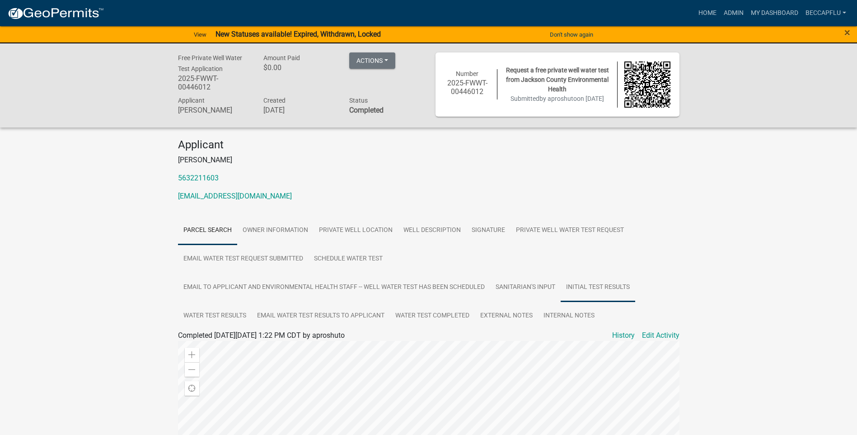
click at [601, 288] on link "Initial Test Results" at bounding box center [598, 287] width 75 height 29
click at [234, 413] on link "14777 Bernard Rd.pdf" at bounding box center [429, 415] width 502 height 22
